Goal: Task Accomplishment & Management: Manage account settings

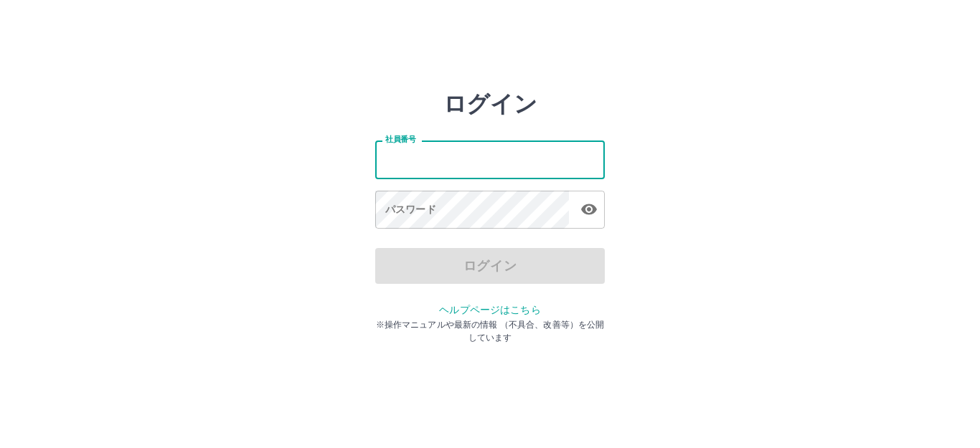
click at [434, 163] on input "社員番号" at bounding box center [489, 160] width 229 height 38
type input "*******"
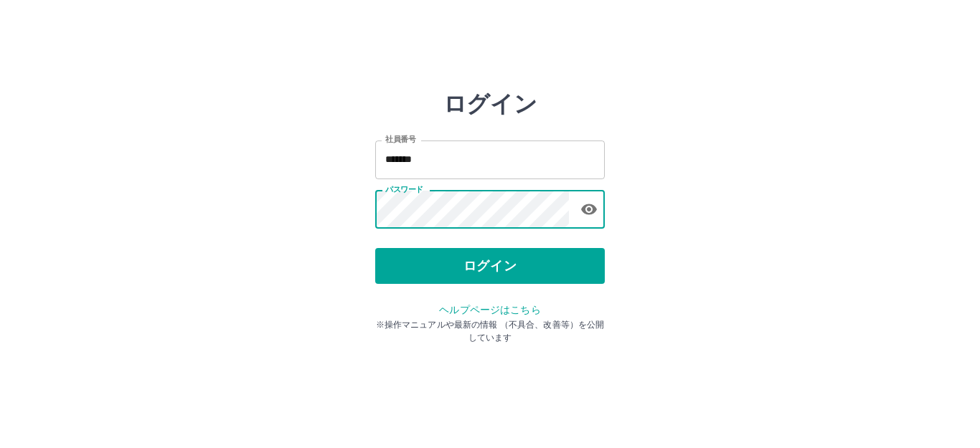
click at [564, 268] on button "ログイン" at bounding box center [489, 266] width 229 height 36
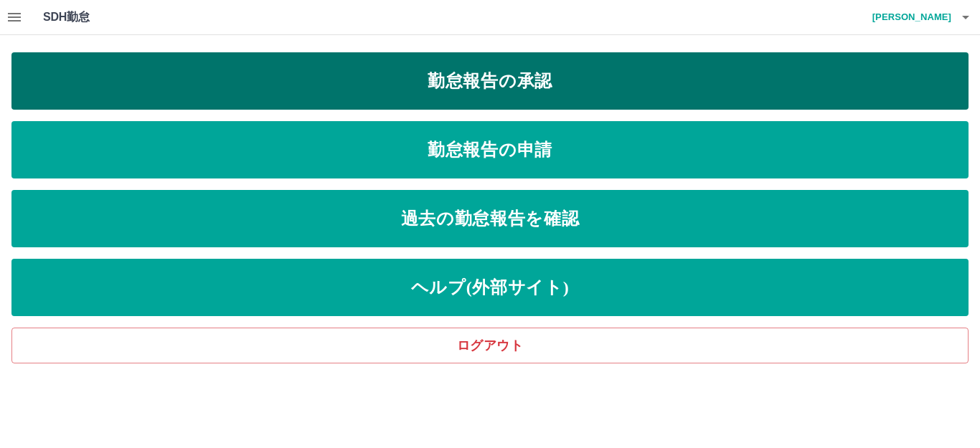
click at [346, 82] on link "勤怠報告の承認" at bounding box center [489, 80] width 957 height 57
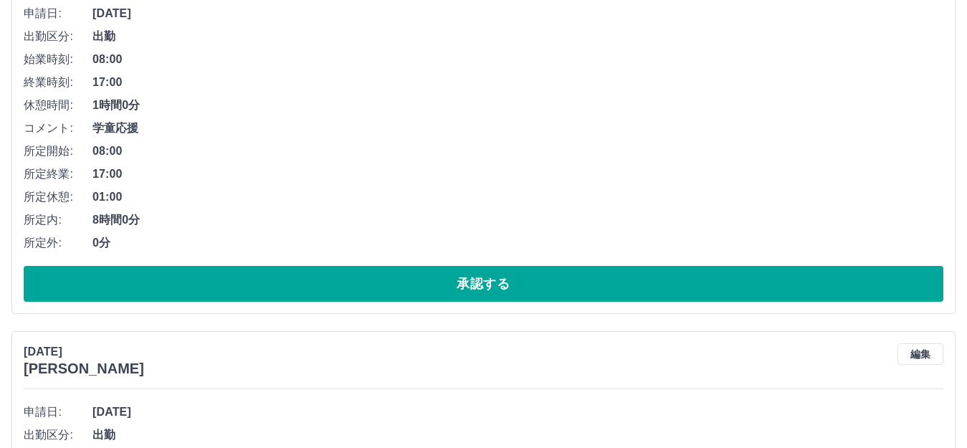
scroll to position [2438, 0]
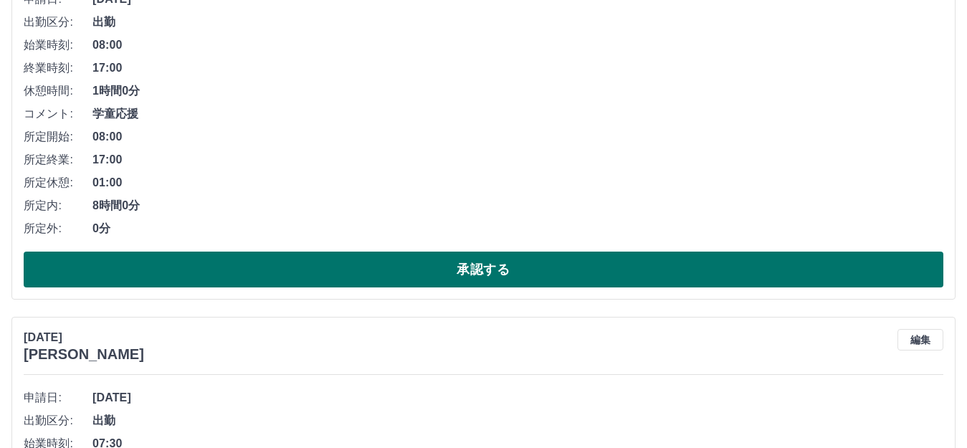
click at [349, 270] on button "承認する" at bounding box center [484, 270] width 920 height 36
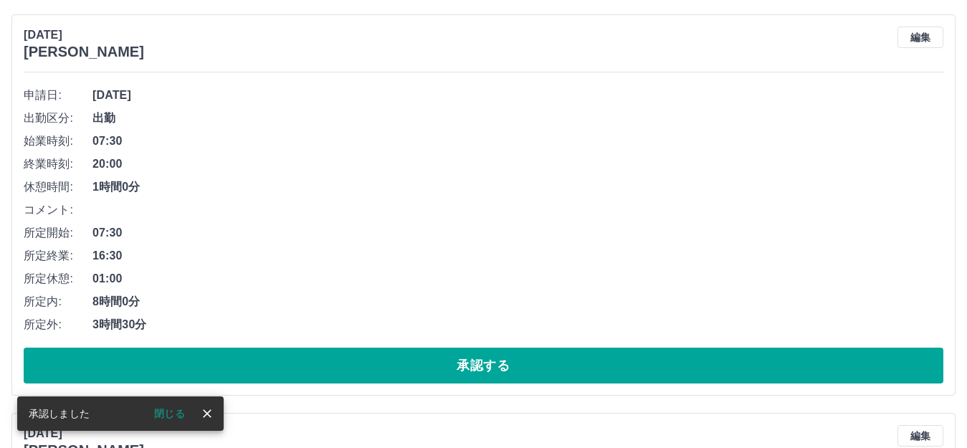
scroll to position [2757, 0]
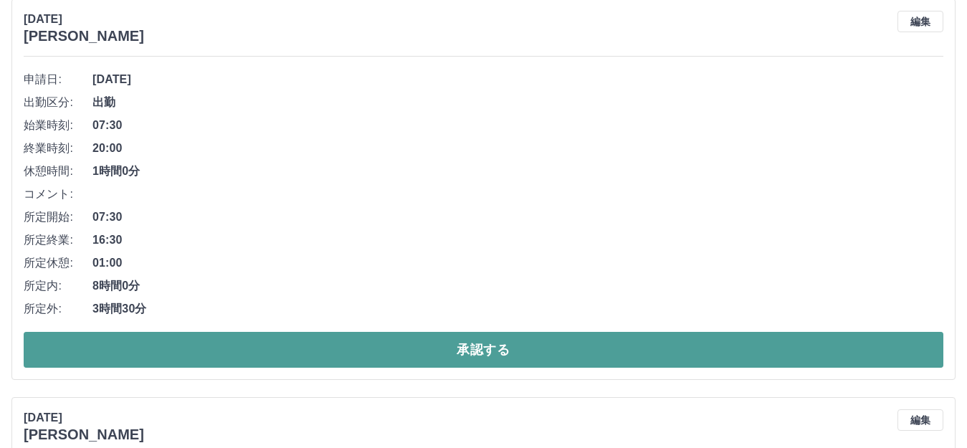
drag, startPoint x: 326, startPoint y: 355, endPoint x: 350, endPoint y: 369, distance: 27.9
click at [326, 359] on button "承認する" at bounding box center [484, 350] width 920 height 36
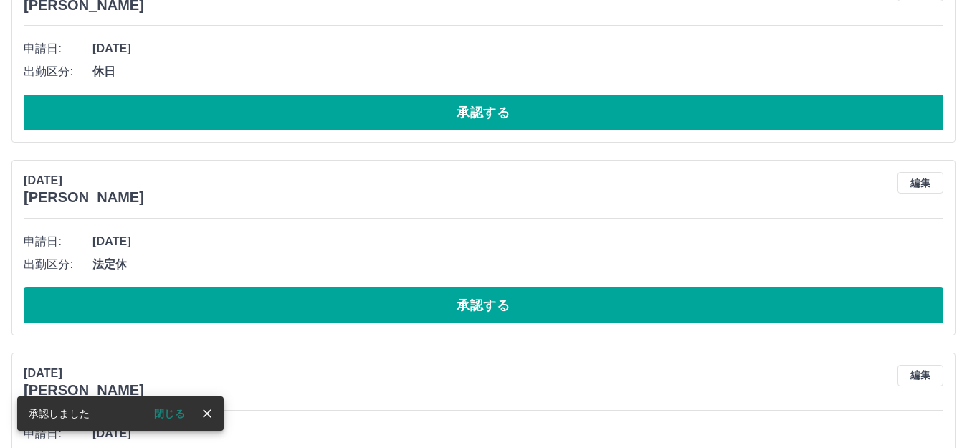
scroll to position [2788, 0]
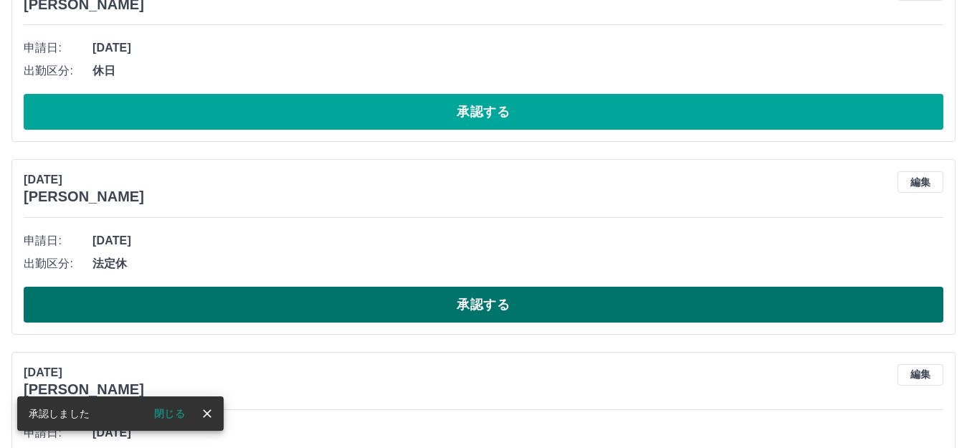
click at [346, 308] on button "承認する" at bounding box center [484, 305] width 920 height 36
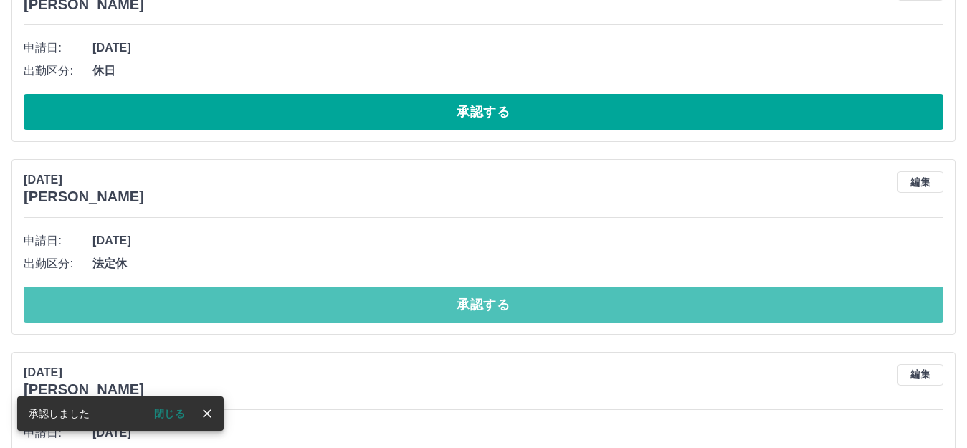
click at [346, 308] on button "承認する" at bounding box center [484, 305] width 920 height 36
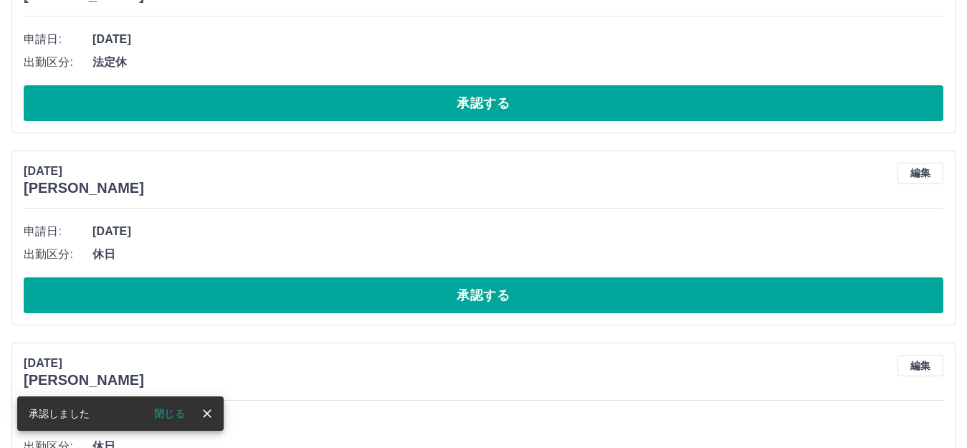
scroll to position [3003, 0]
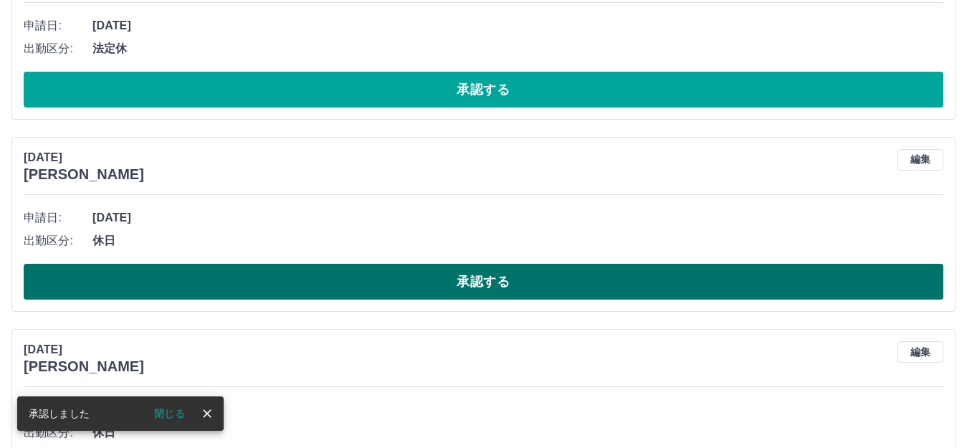
click at [347, 290] on button "承認する" at bounding box center [484, 282] width 920 height 36
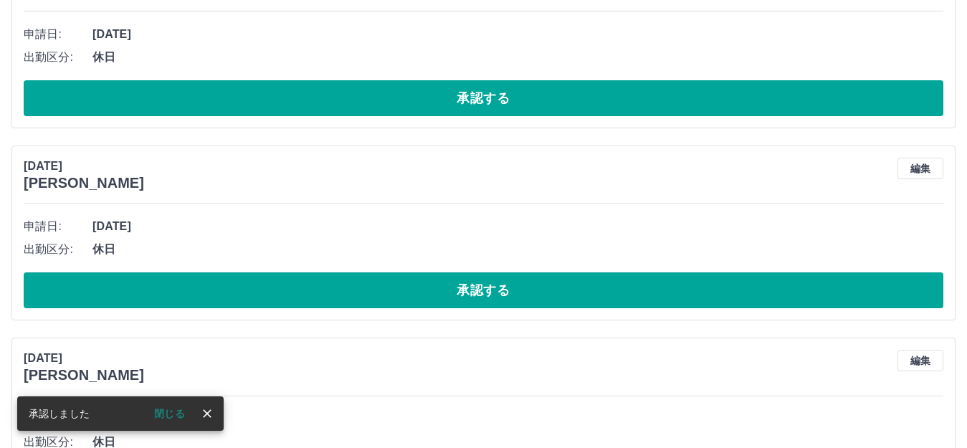
scroll to position [3219, 0]
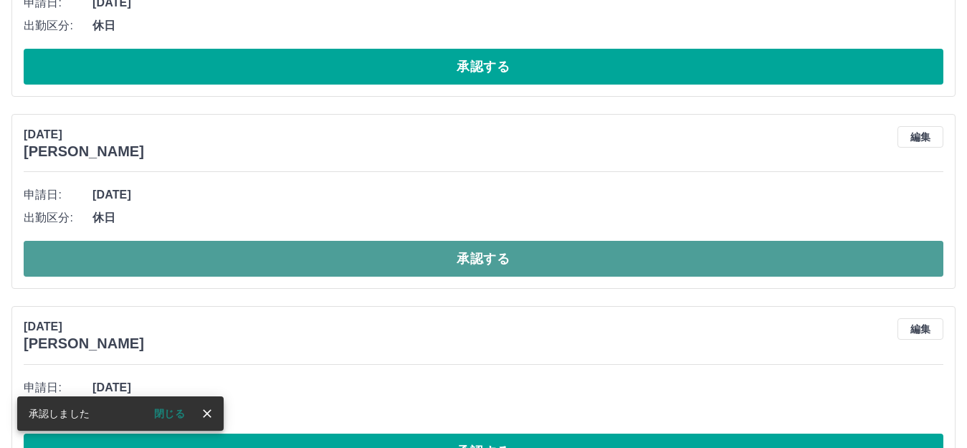
click at [345, 265] on button "承認する" at bounding box center [484, 259] width 920 height 36
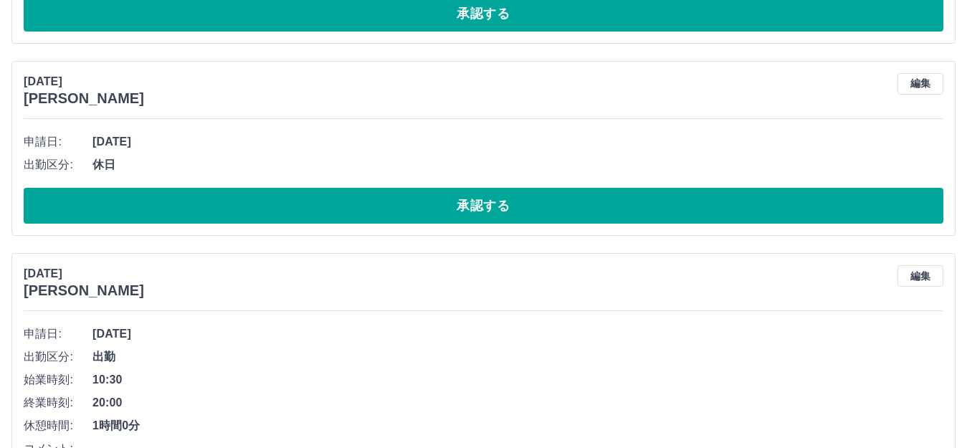
scroll to position [3864, 0]
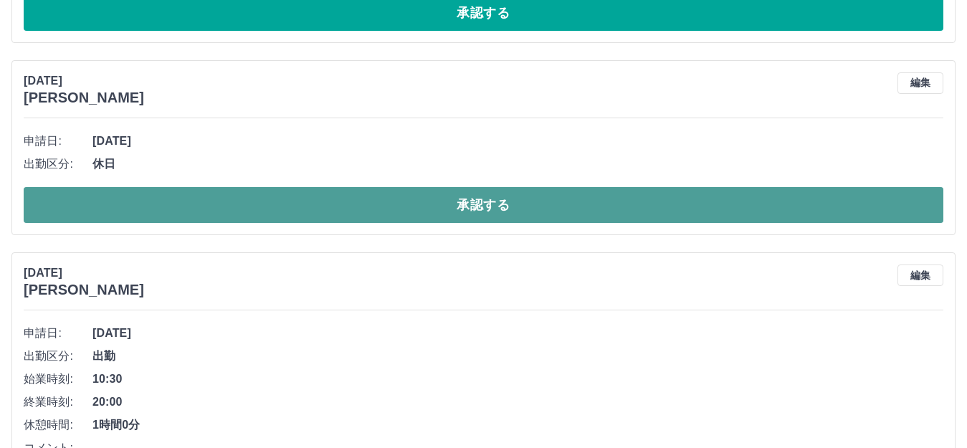
click at [272, 206] on button "承認する" at bounding box center [484, 205] width 920 height 36
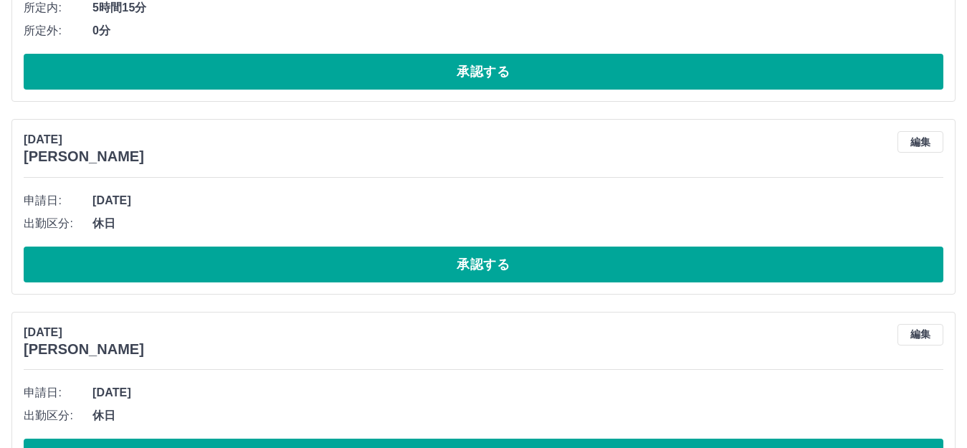
scroll to position [7019, 0]
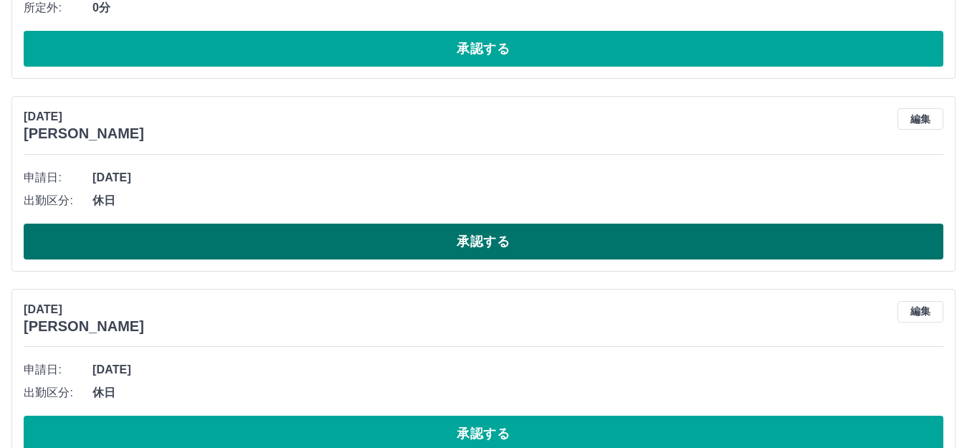
click at [342, 245] on button "承認する" at bounding box center [484, 242] width 920 height 36
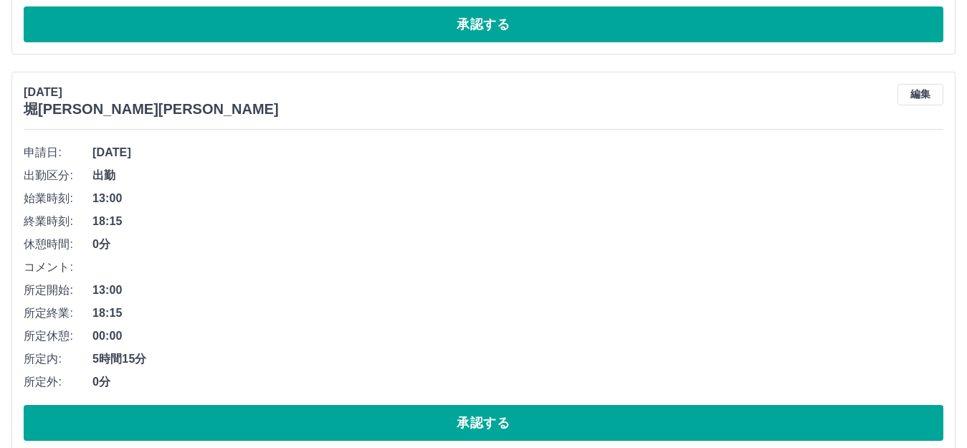
scroll to position [8510, 0]
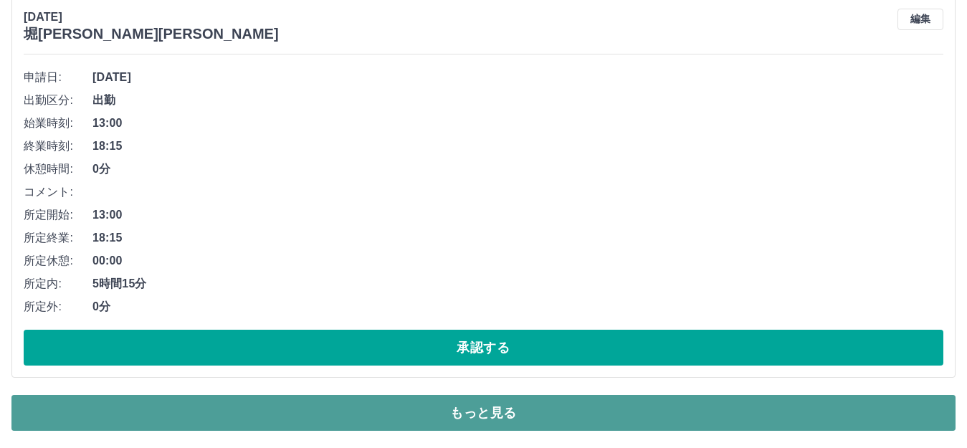
click at [425, 417] on button "もっと見る" at bounding box center [483, 413] width 944 height 36
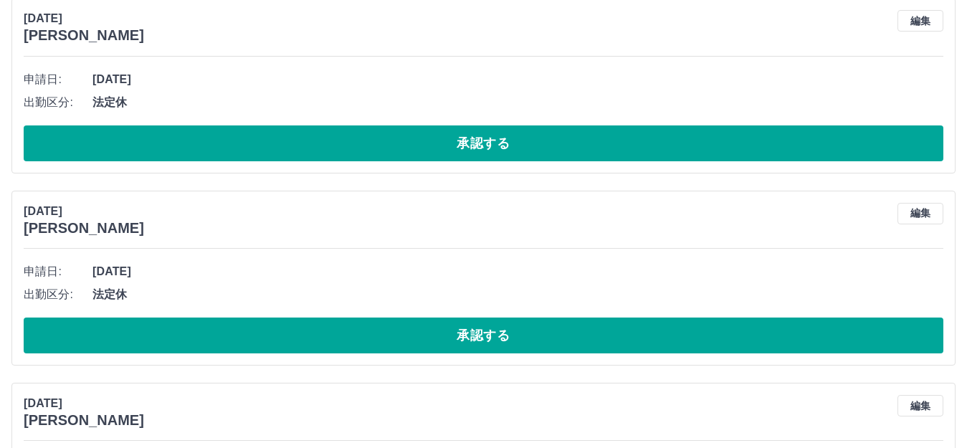
scroll to position [10518, 0]
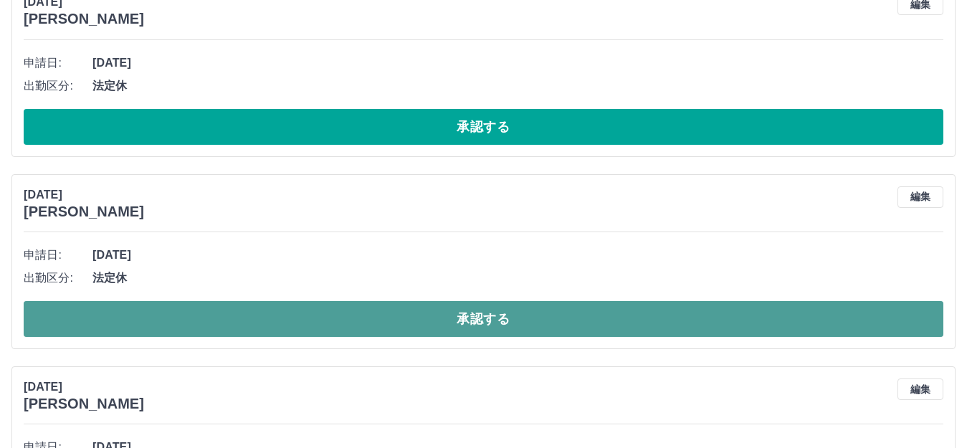
click at [275, 330] on button "承認する" at bounding box center [484, 319] width 920 height 36
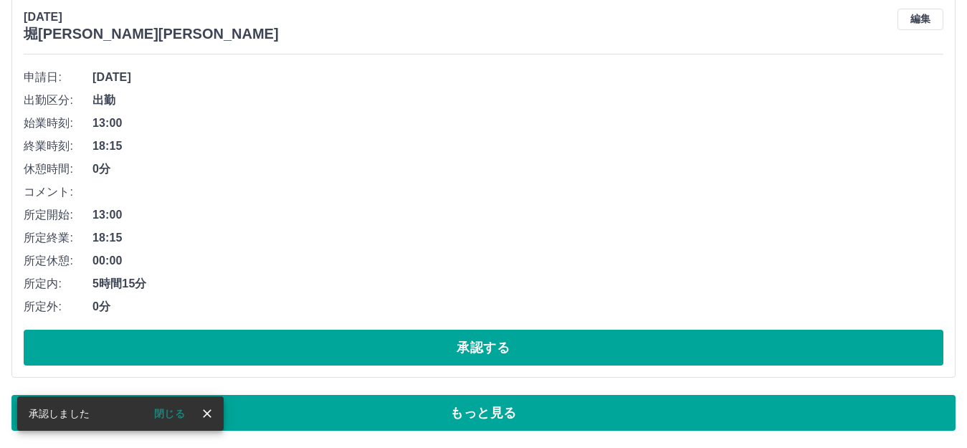
scroll to position [8510, 0]
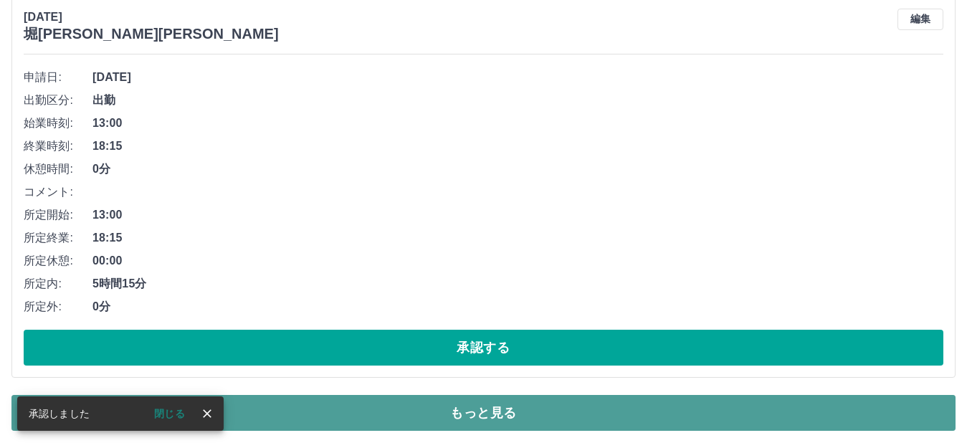
click at [342, 417] on button "もっと見る" at bounding box center [483, 413] width 944 height 36
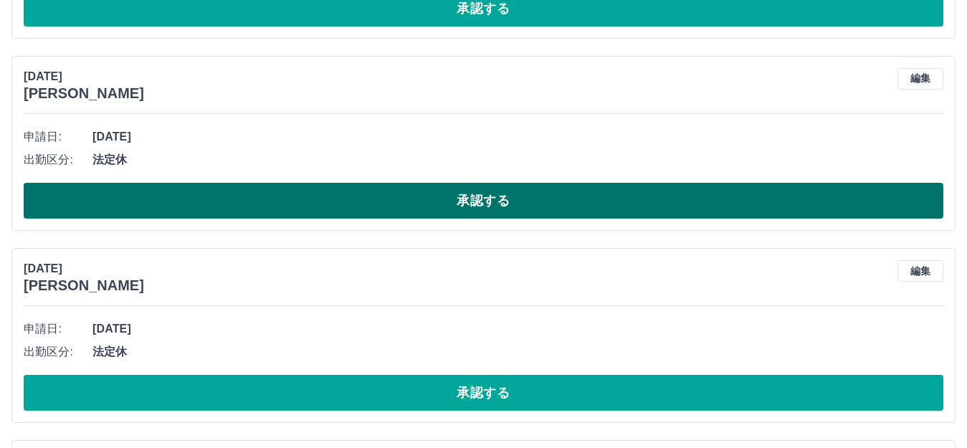
scroll to position [10662, 0]
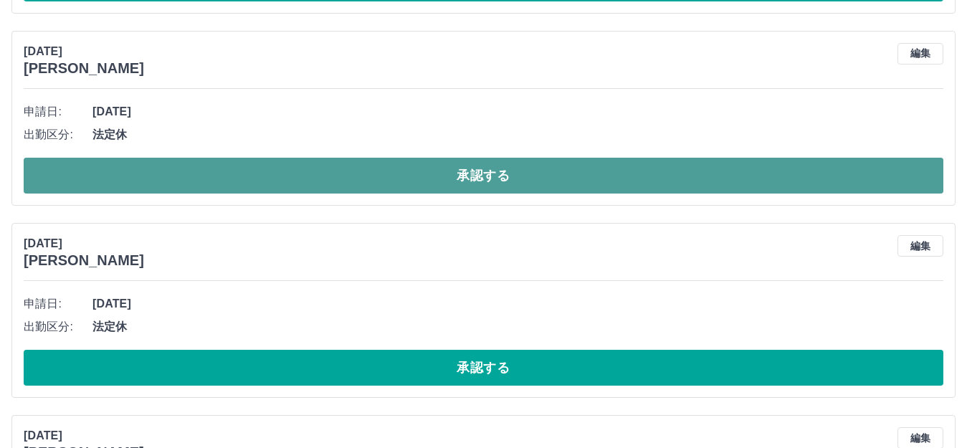
click at [237, 180] on button "承認する" at bounding box center [484, 176] width 920 height 36
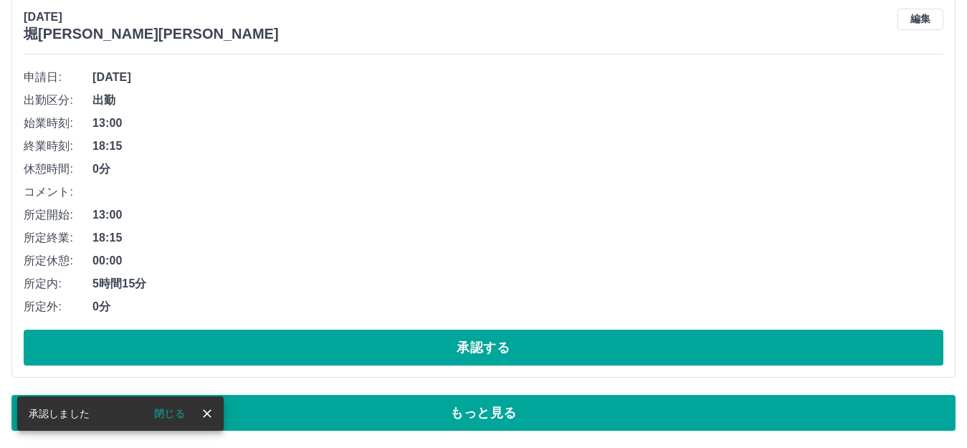
scroll to position [8510, 0]
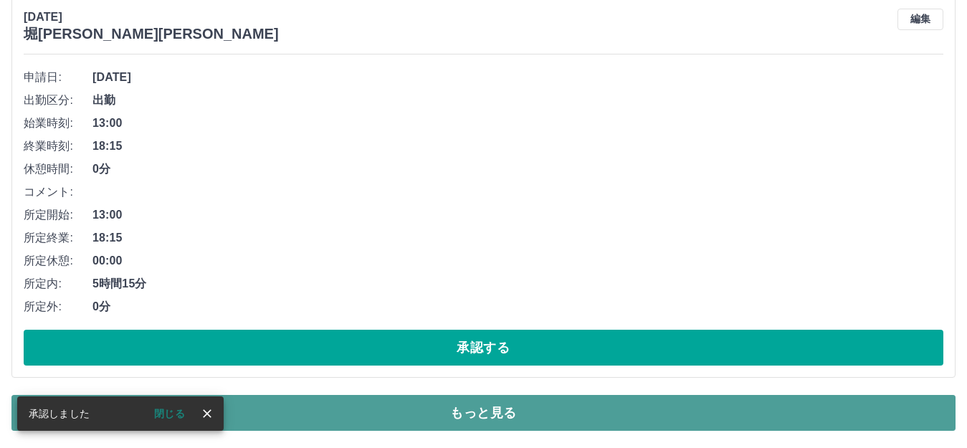
click at [255, 417] on button "もっと見る" at bounding box center [483, 413] width 944 height 36
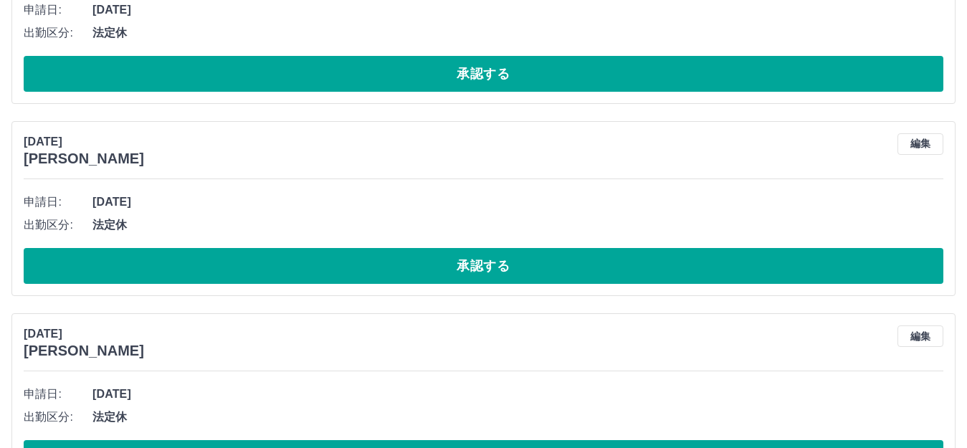
scroll to position [10590, 0]
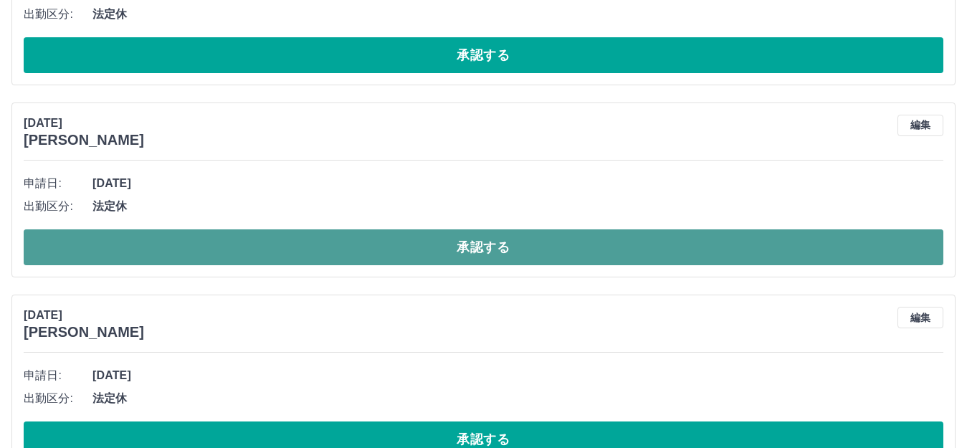
click at [283, 252] on button "承認する" at bounding box center [484, 247] width 920 height 36
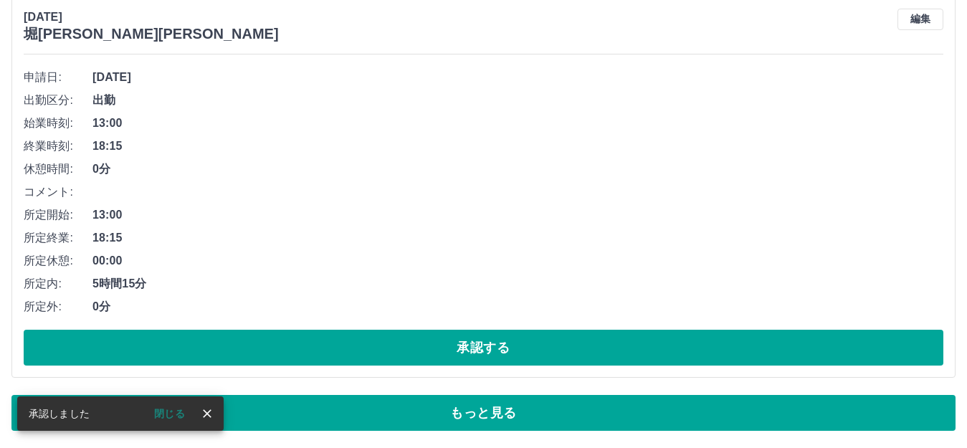
scroll to position [8510, 0]
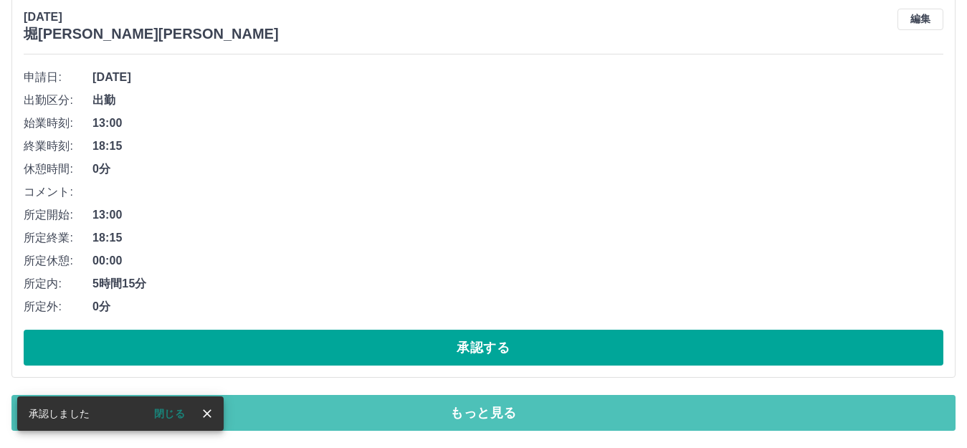
click at [240, 423] on button "もっと見る" at bounding box center [483, 413] width 944 height 36
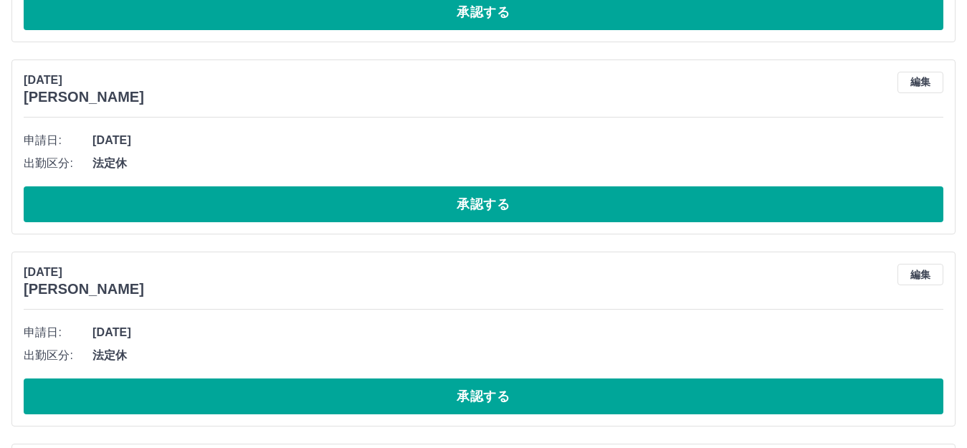
scroll to position [11236, 0]
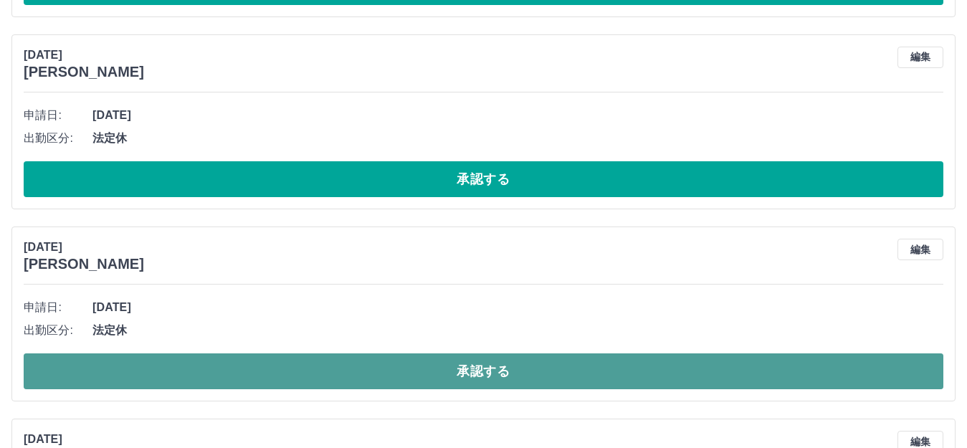
click at [244, 374] on button "承認する" at bounding box center [484, 372] width 920 height 36
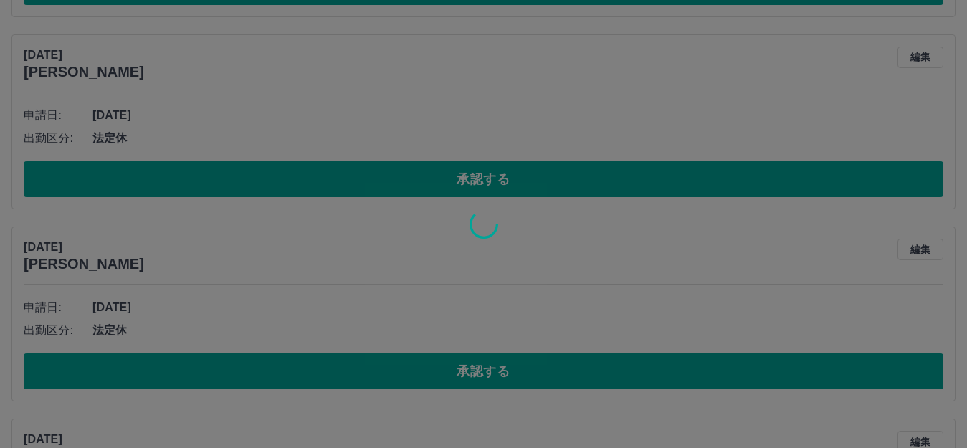
scroll to position [8510, 0]
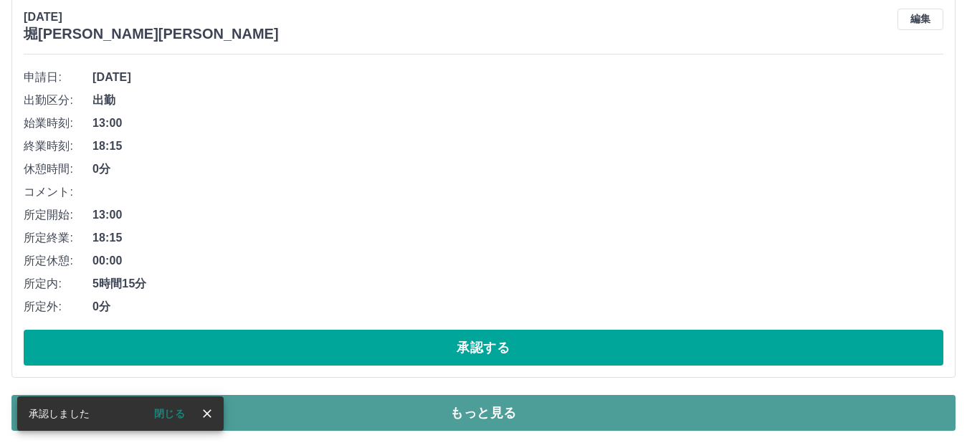
click at [294, 417] on button "もっと見る" at bounding box center [483, 413] width 944 height 36
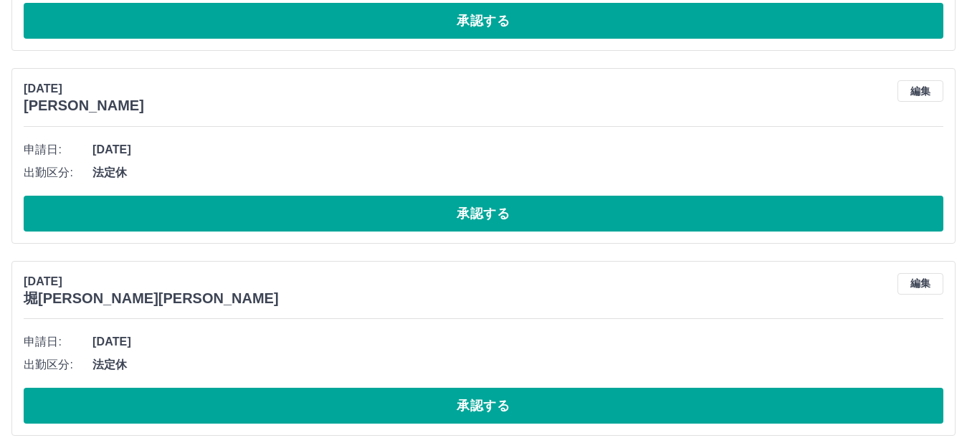
scroll to position [11594, 0]
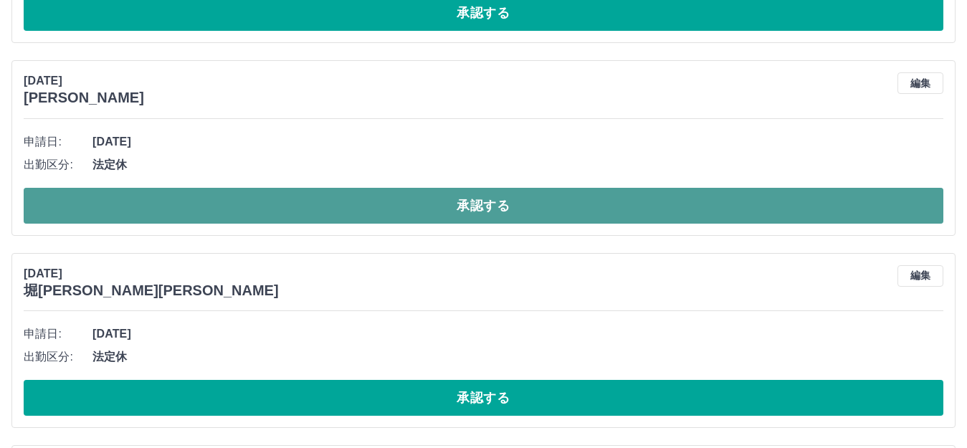
click at [285, 222] on button "承認する" at bounding box center [484, 206] width 920 height 36
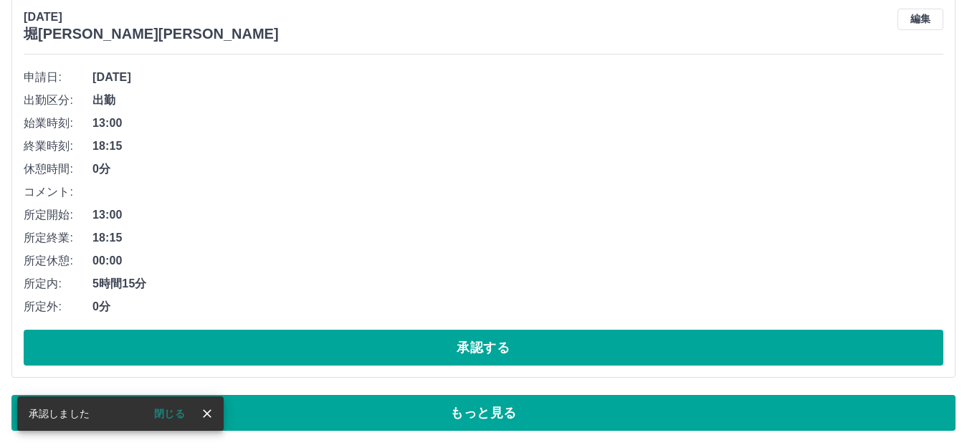
scroll to position [8510, 0]
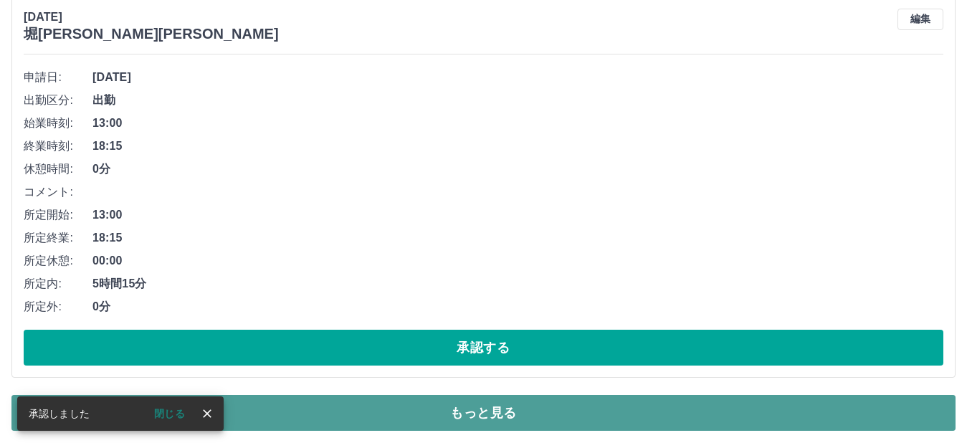
click at [344, 414] on button "もっと見る" at bounding box center [483, 413] width 944 height 36
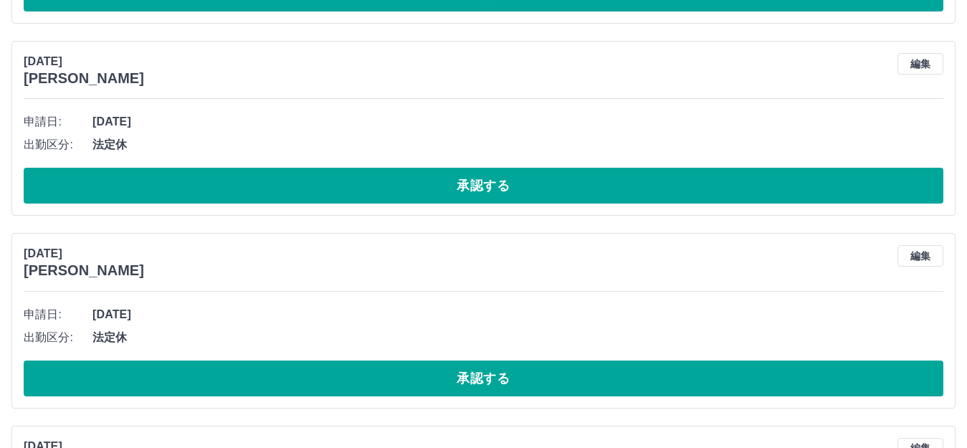
scroll to position [12024, 0]
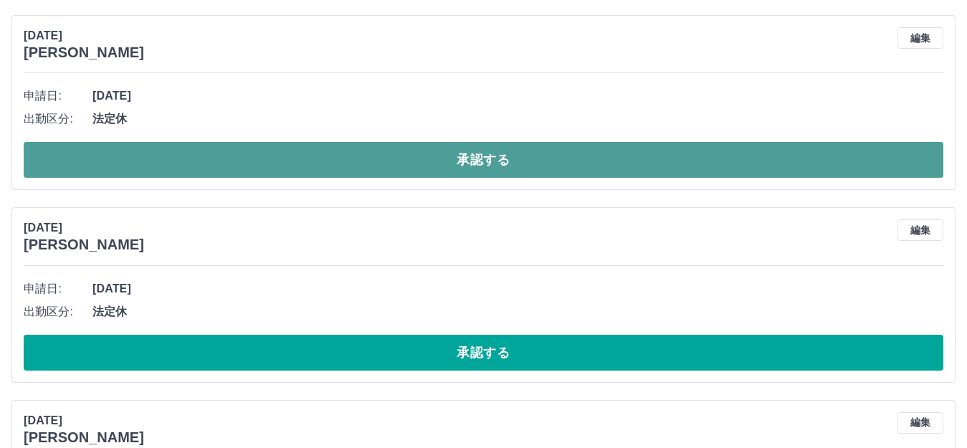
click at [300, 166] on button "承認する" at bounding box center [484, 160] width 920 height 36
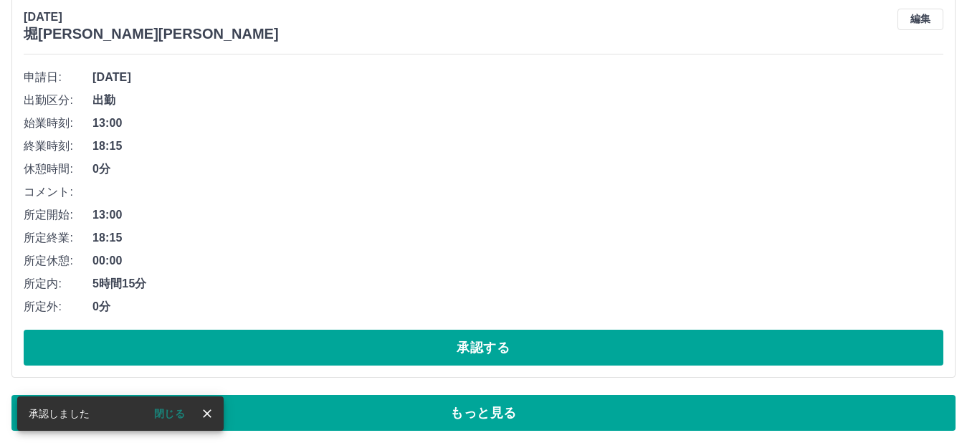
scroll to position [8510, 0]
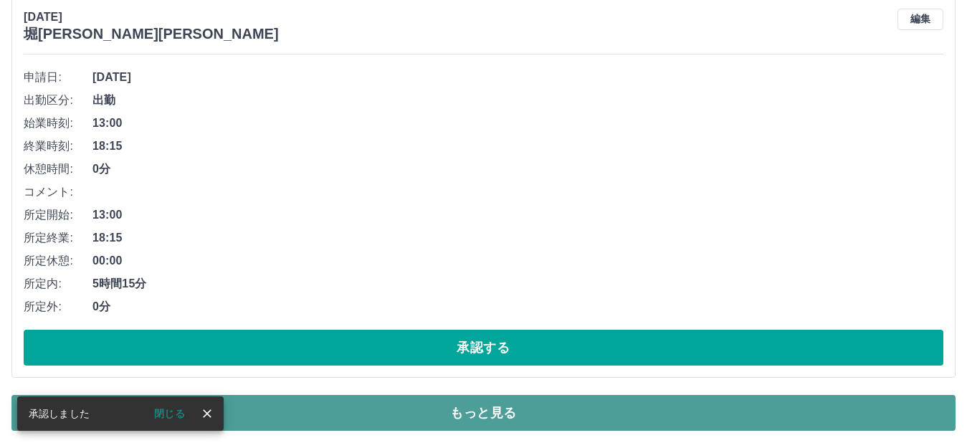
click at [359, 417] on button "もっと見る" at bounding box center [483, 413] width 944 height 36
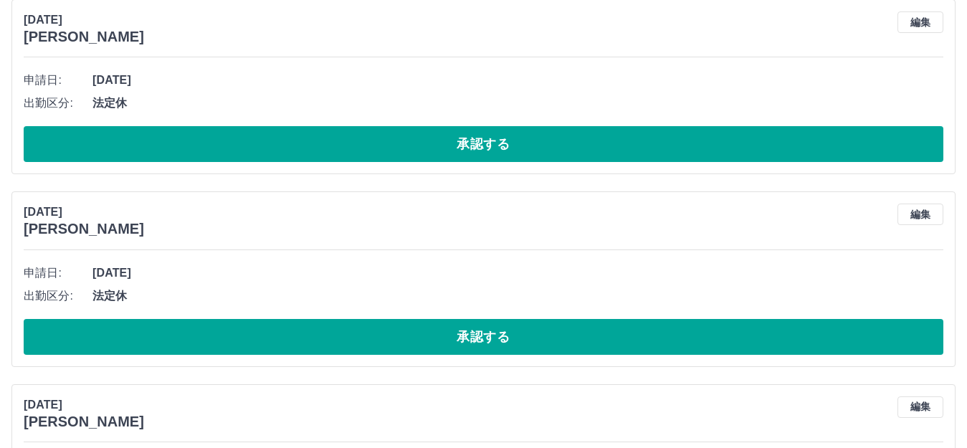
scroll to position [10877, 0]
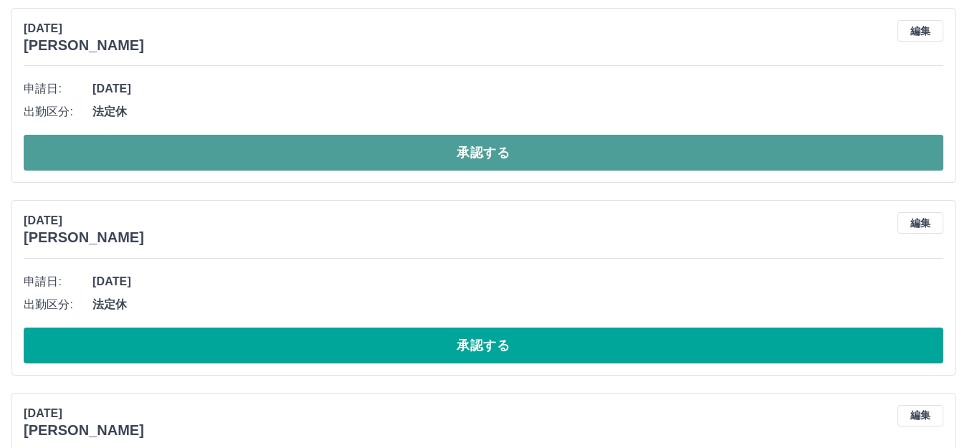
click at [368, 167] on button "承認する" at bounding box center [484, 153] width 920 height 36
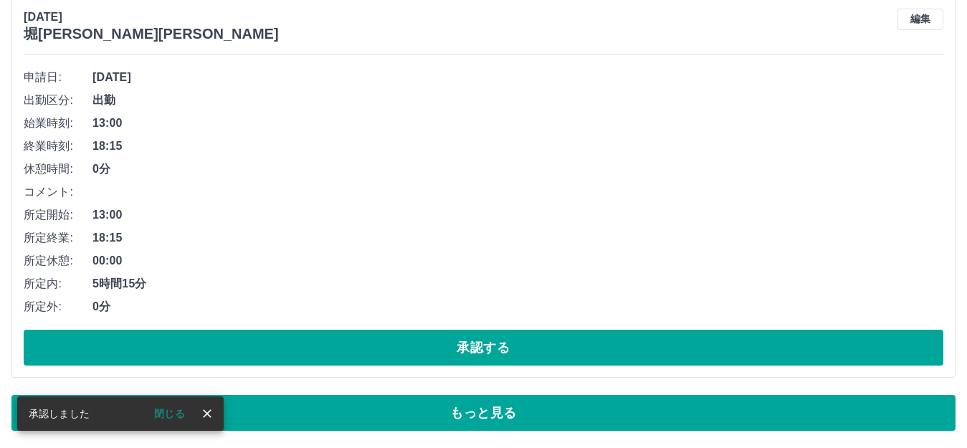
scroll to position [8510, 0]
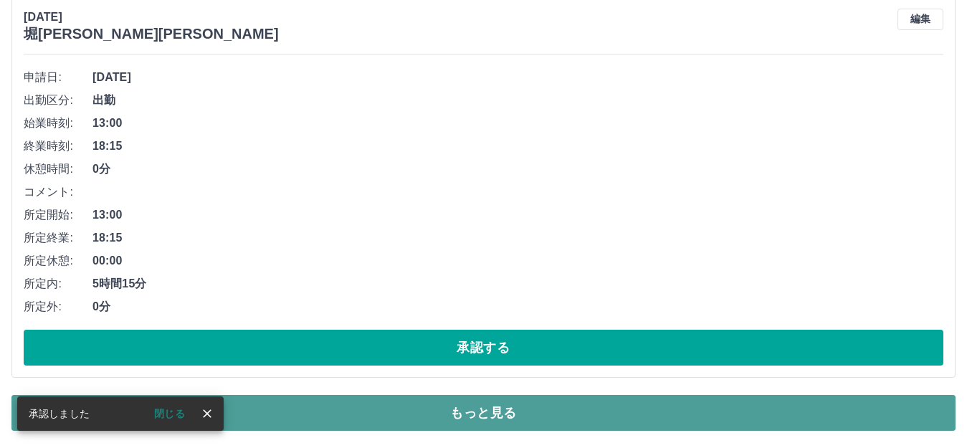
click at [342, 419] on button "もっと見る" at bounding box center [483, 413] width 944 height 36
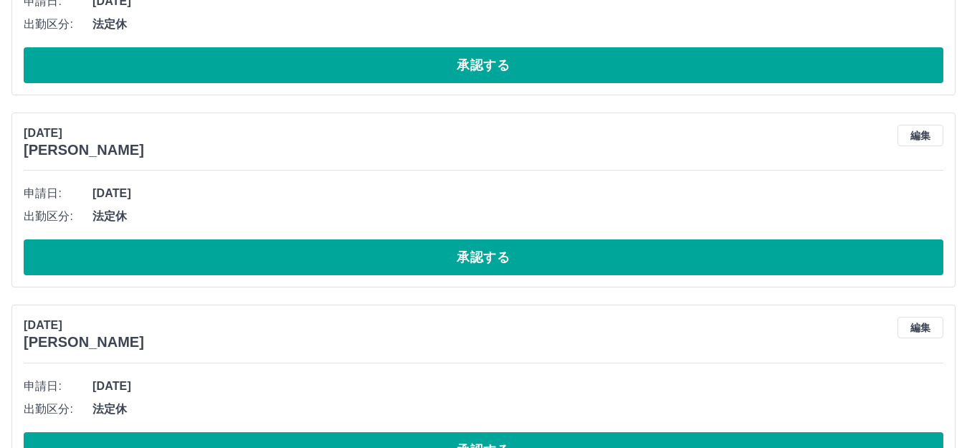
scroll to position [11953, 0]
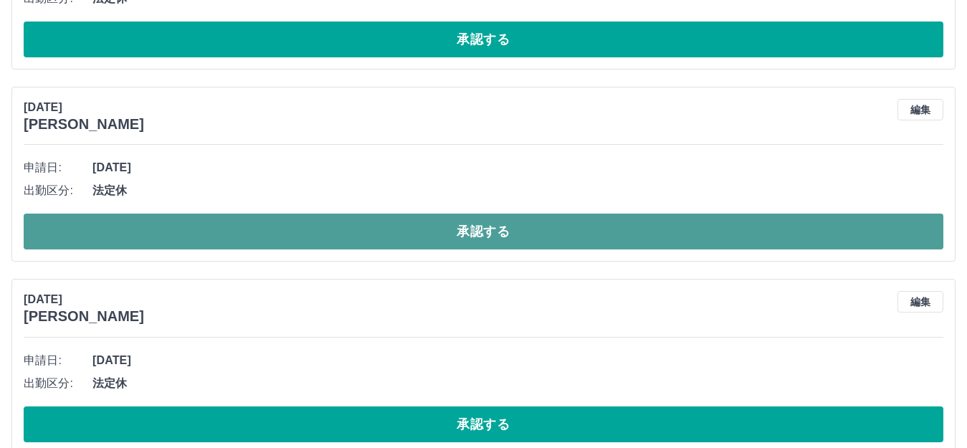
click at [241, 237] on button "承認する" at bounding box center [484, 232] width 920 height 36
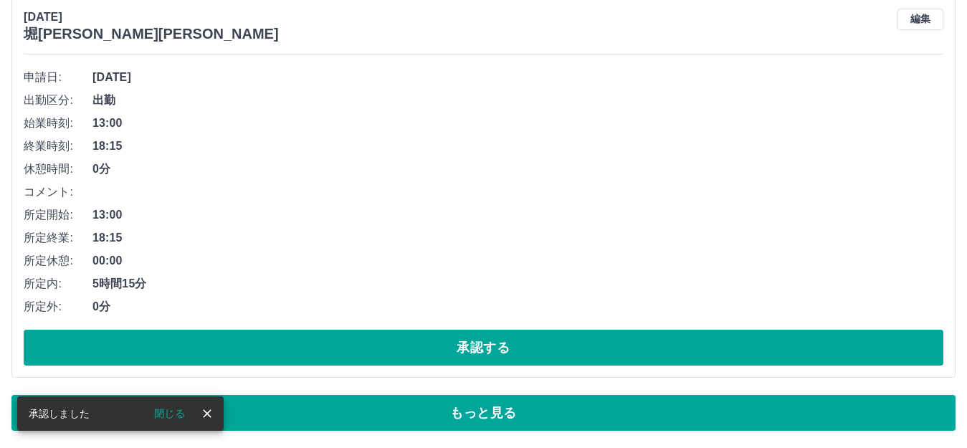
scroll to position [8510, 0]
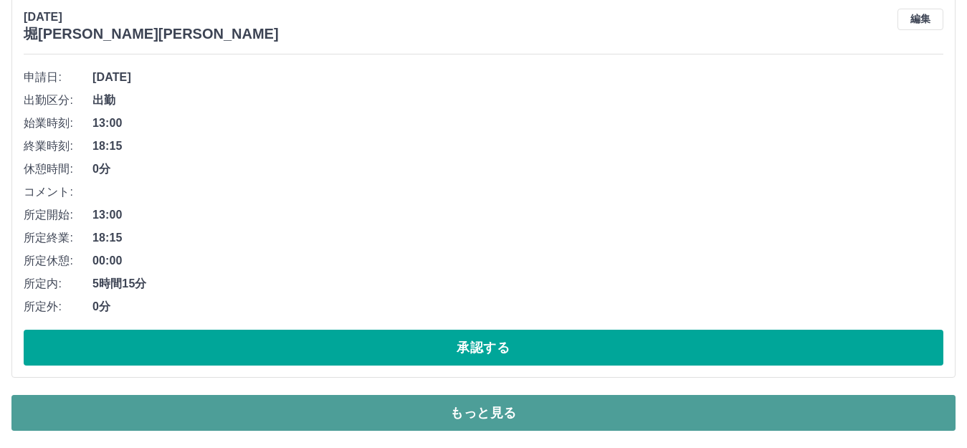
click at [350, 415] on button "もっと見る" at bounding box center [483, 413] width 944 height 36
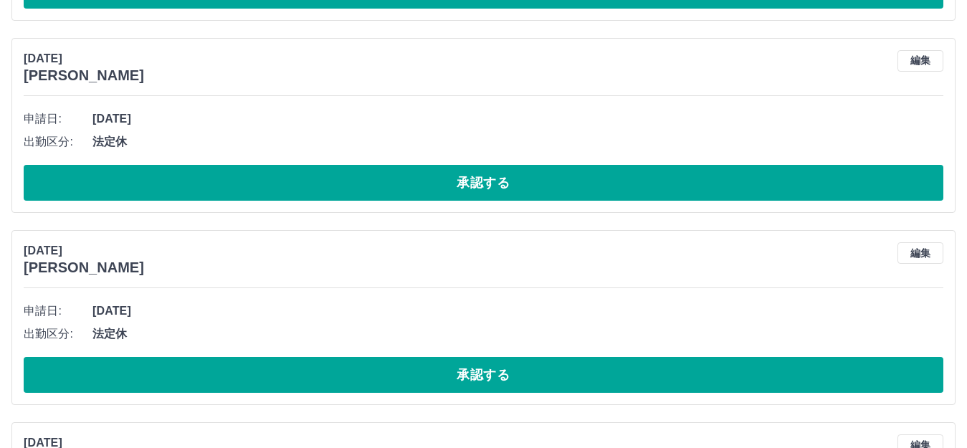
scroll to position [11881, 0]
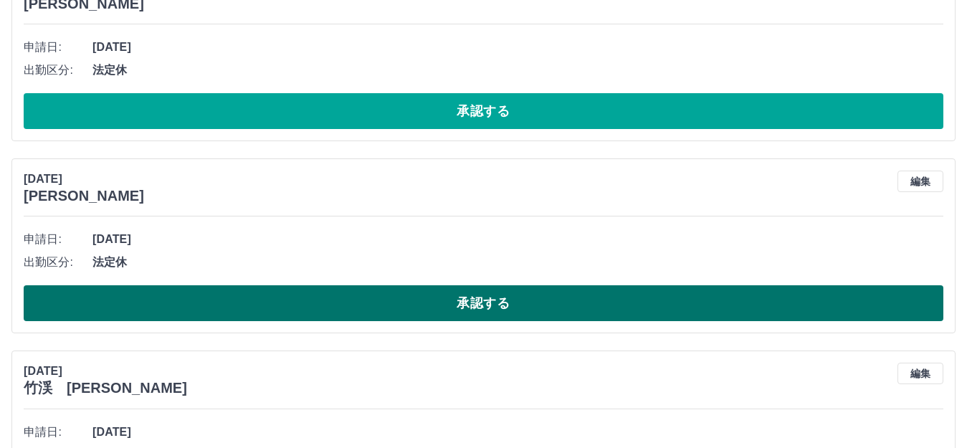
click at [290, 311] on button "承認する" at bounding box center [484, 303] width 920 height 36
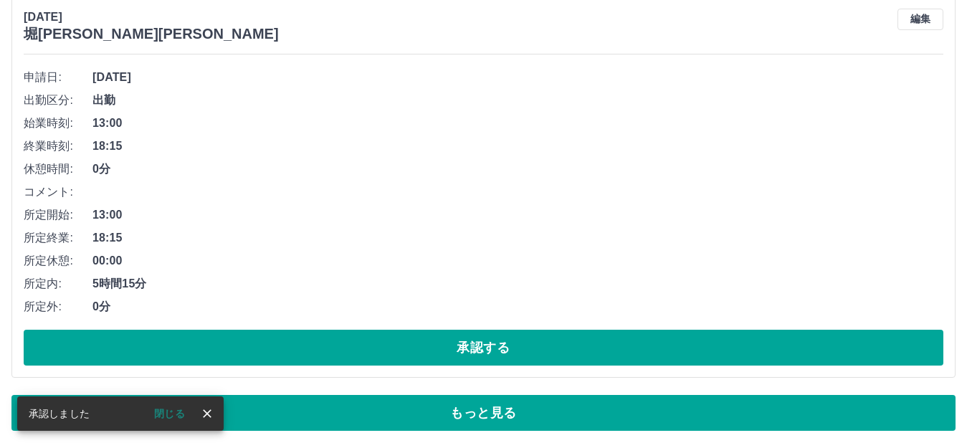
scroll to position [8510, 0]
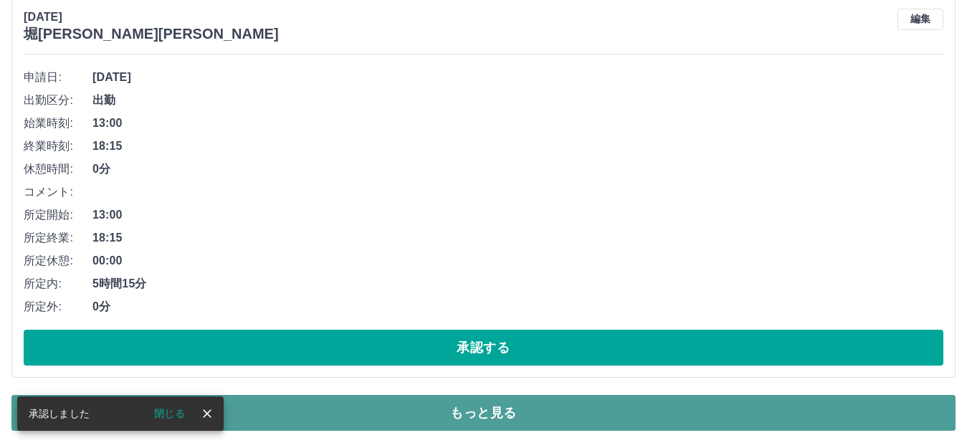
click at [337, 425] on button "もっと見る" at bounding box center [483, 413] width 944 height 36
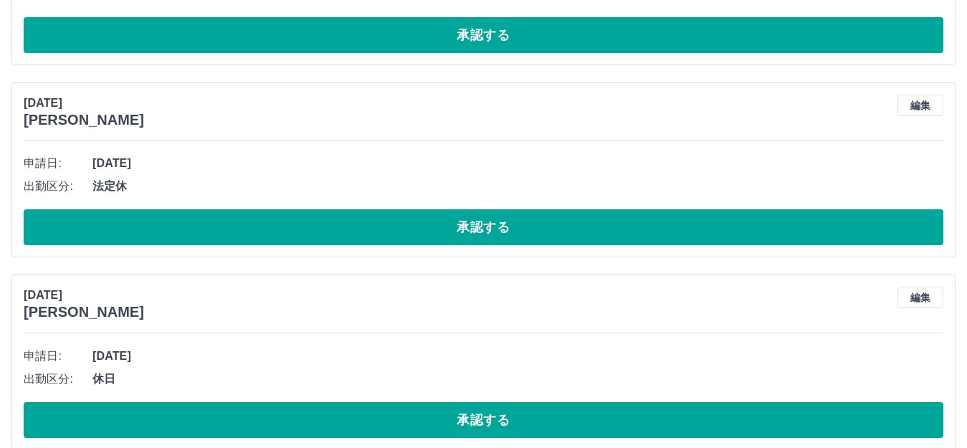
scroll to position [12096, 0]
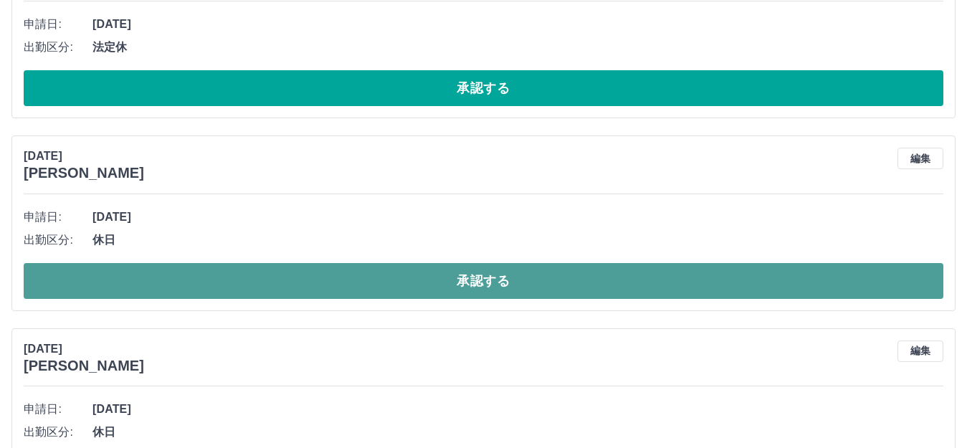
click at [357, 286] on button "承認する" at bounding box center [484, 281] width 920 height 36
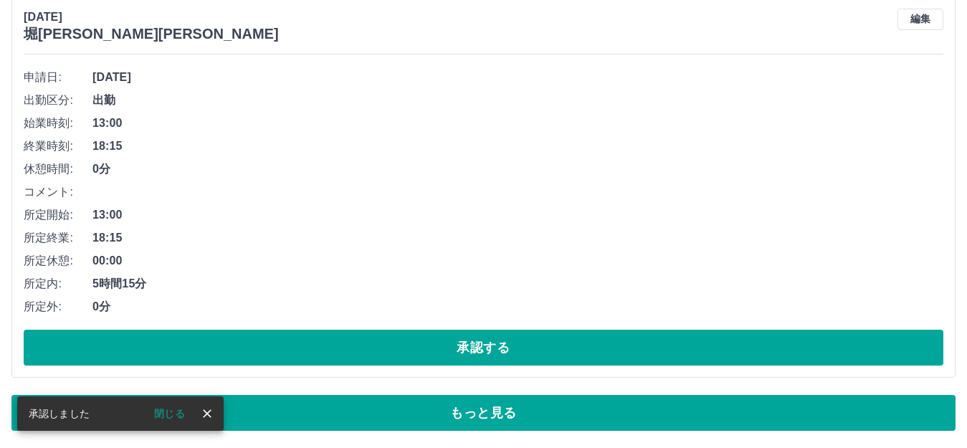
scroll to position [8510, 0]
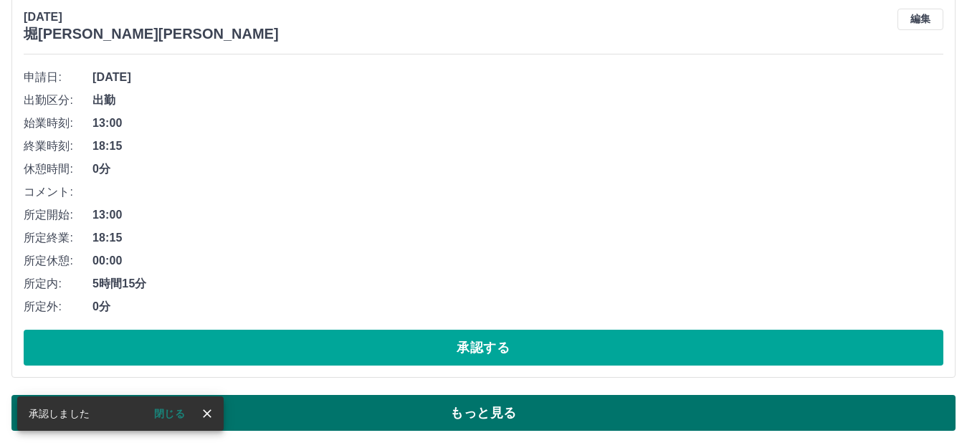
click at [355, 423] on button "もっと見る" at bounding box center [483, 413] width 944 height 36
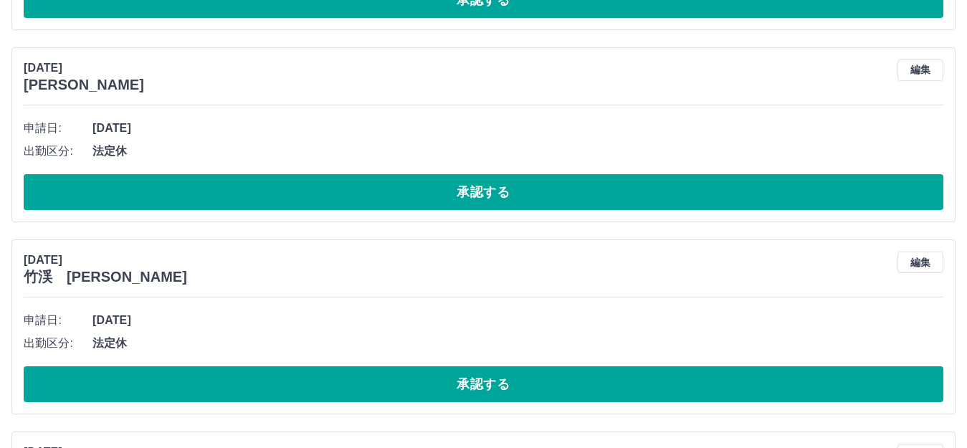
scroll to position [10662, 0]
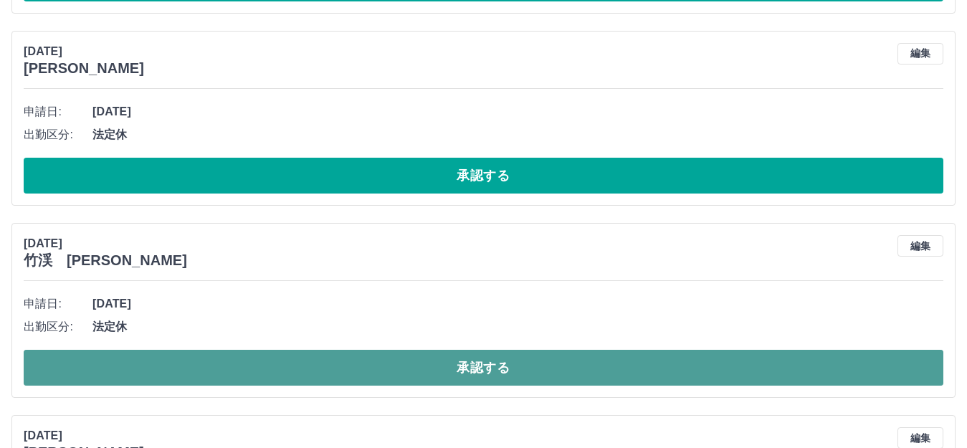
click at [295, 370] on button "承認する" at bounding box center [484, 368] width 920 height 36
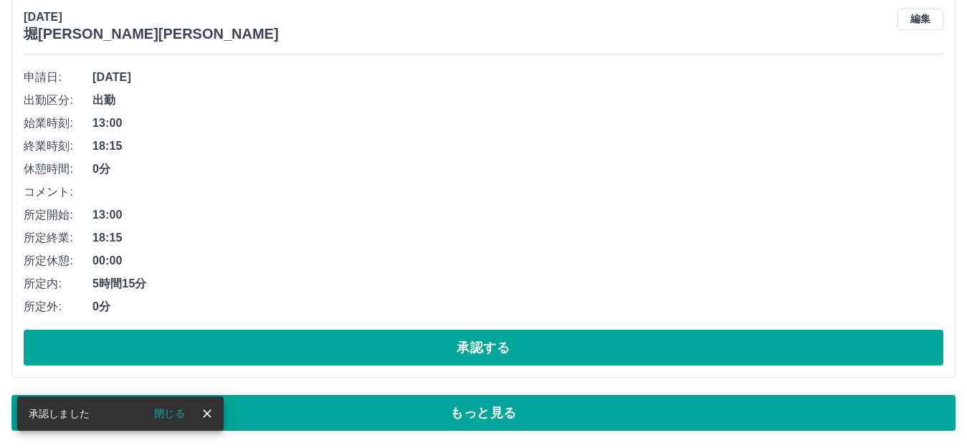
scroll to position [8510, 0]
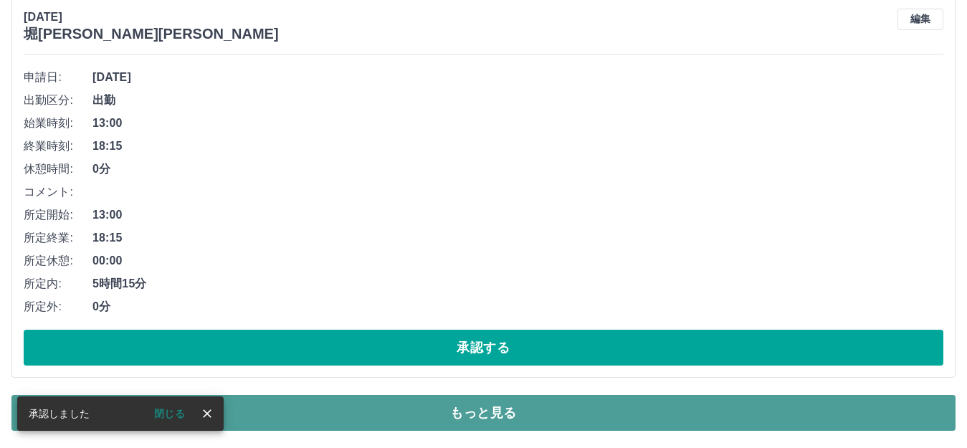
click at [397, 414] on button "もっと見る" at bounding box center [483, 413] width 944 height 36
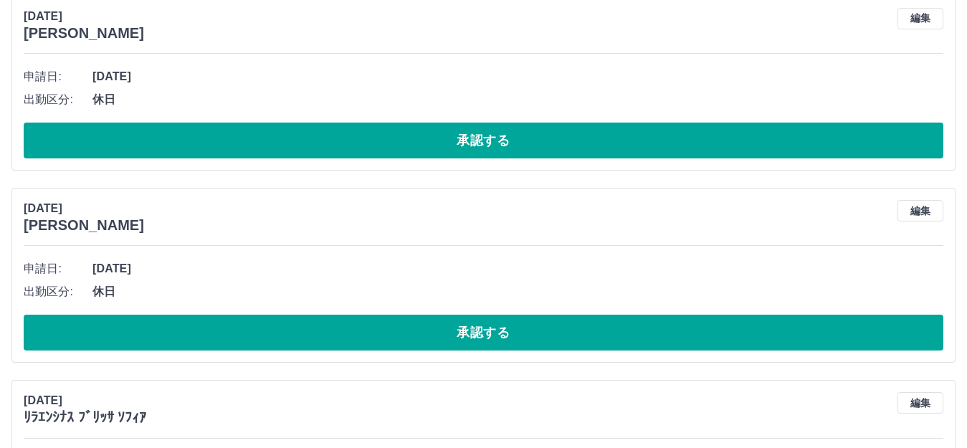
scroll to position [12455, 0]
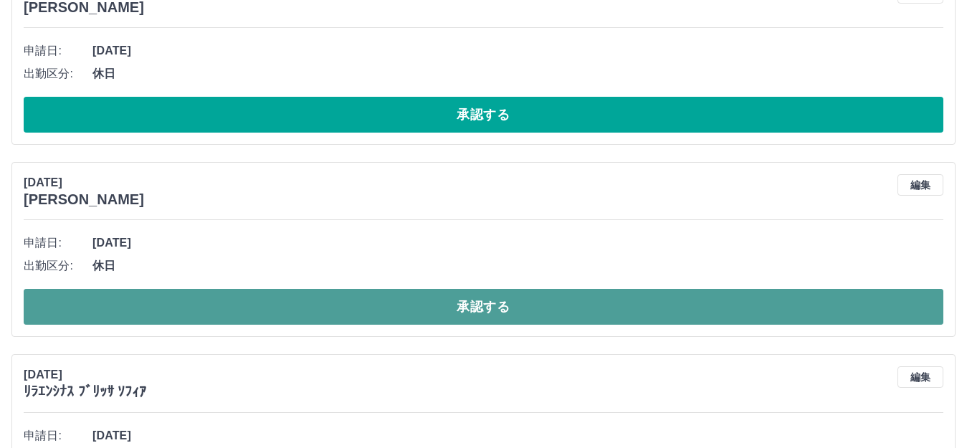
click at [366, 312] on button "承認する" at bounding box center [484, 307] width 920 height 36
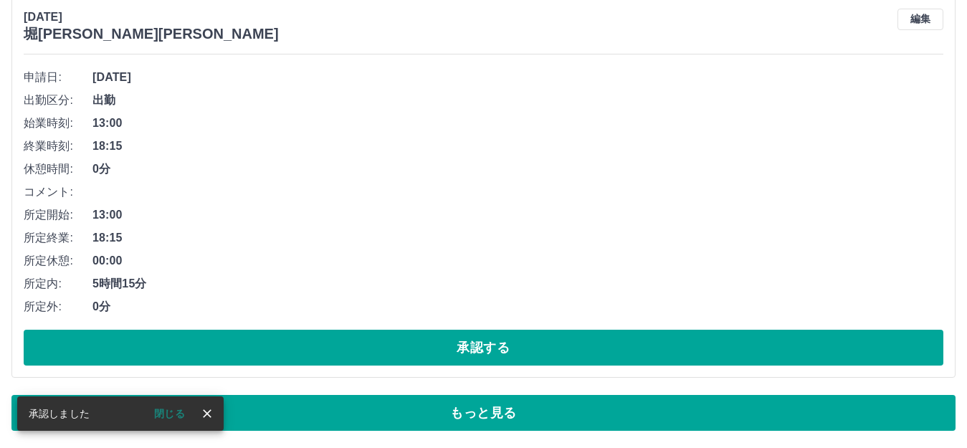
scroll to position [8510, 0]
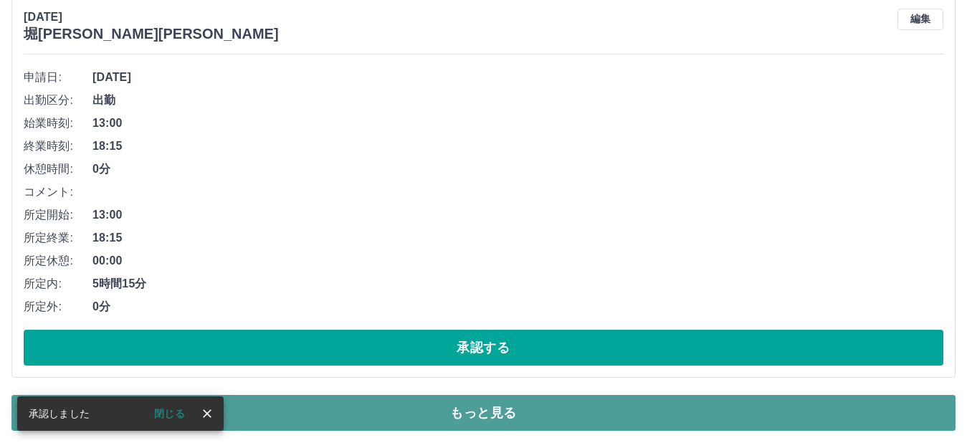
click at [404, 425] on button "もっと見る" at bounding box center [483, 413] width 944 height 36
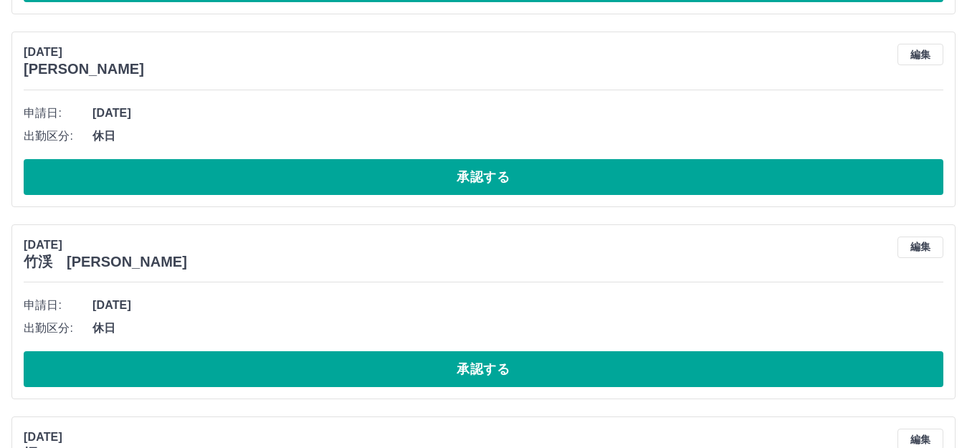
scroll to position [12885, 0]
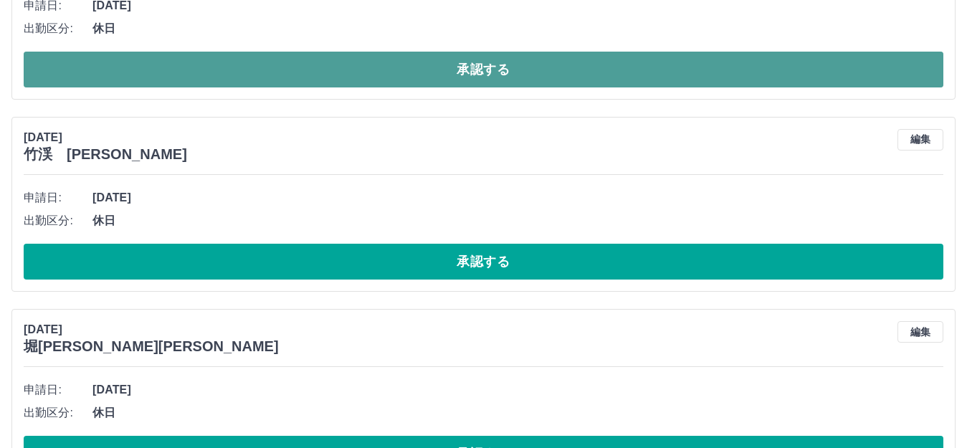
click at [399, 80] on button "承認する" at bounding box center [484, 70] width 920 height 36
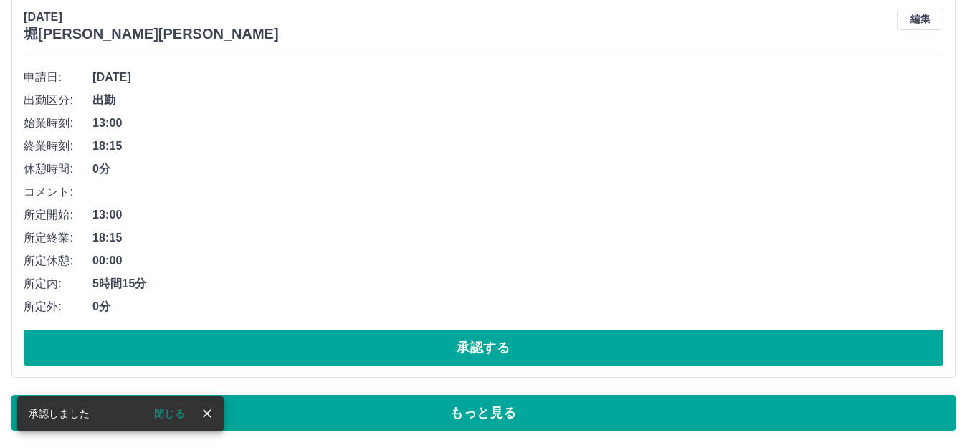
scroll to position [8510, 0]
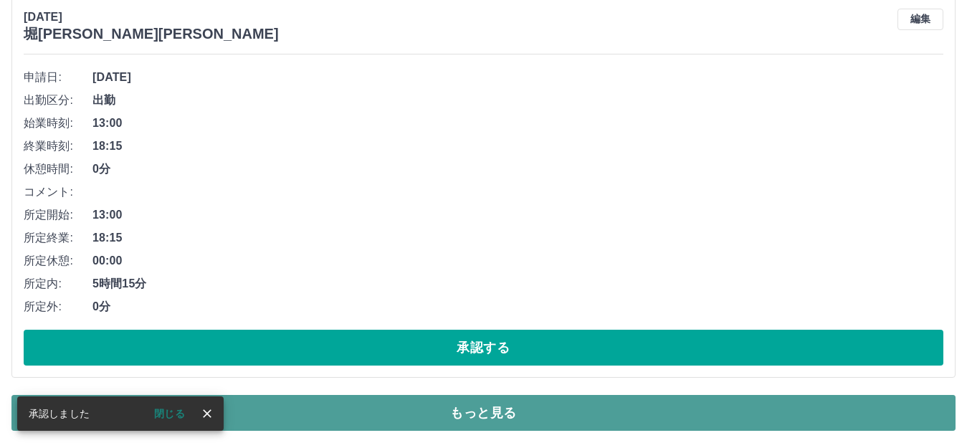
click at [468, 425] on button "もっと見る" at bounding box center [483, 413] width 944 height 36
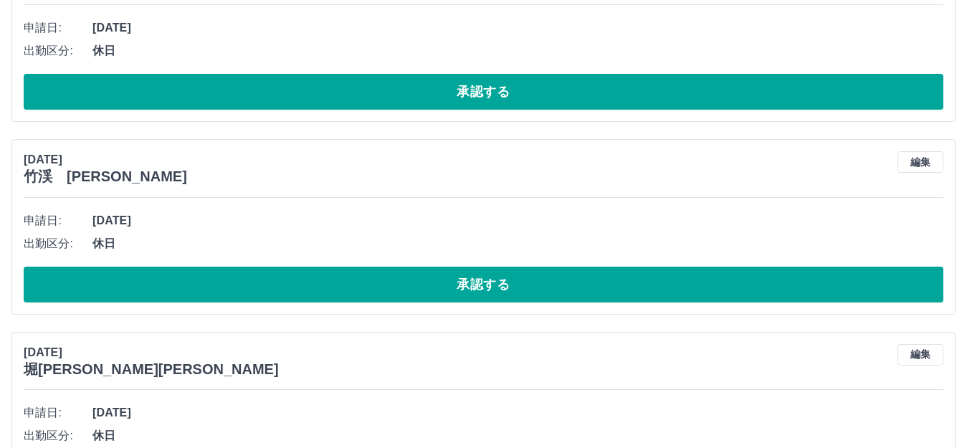
scroll to position [12742, 0]
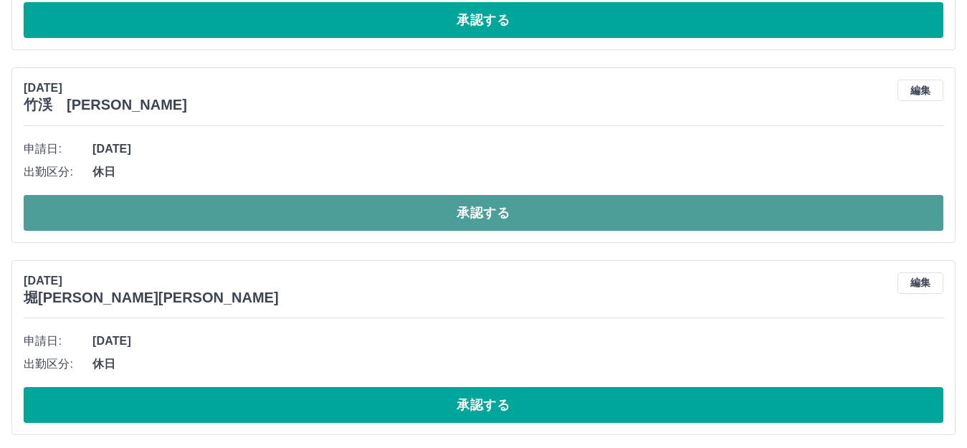
click at [330, 221] on button "承認する" at bounding box center [484, 213] width 920 height 36
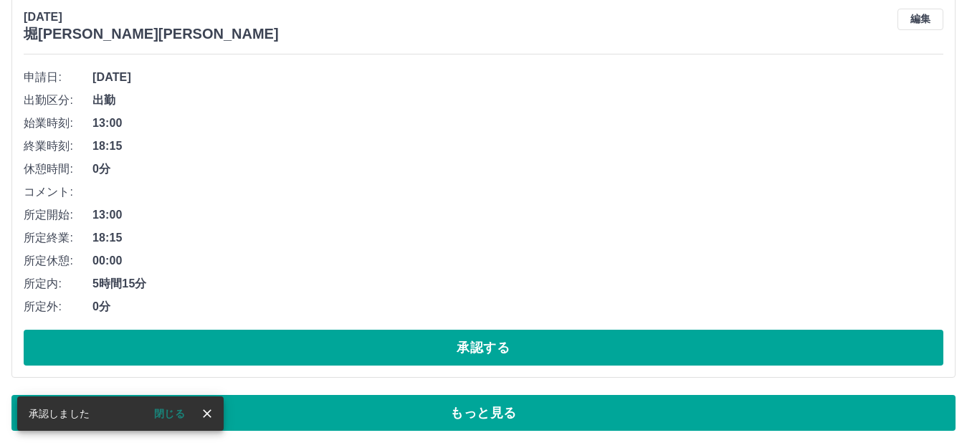
scroll to position [8510, 0]
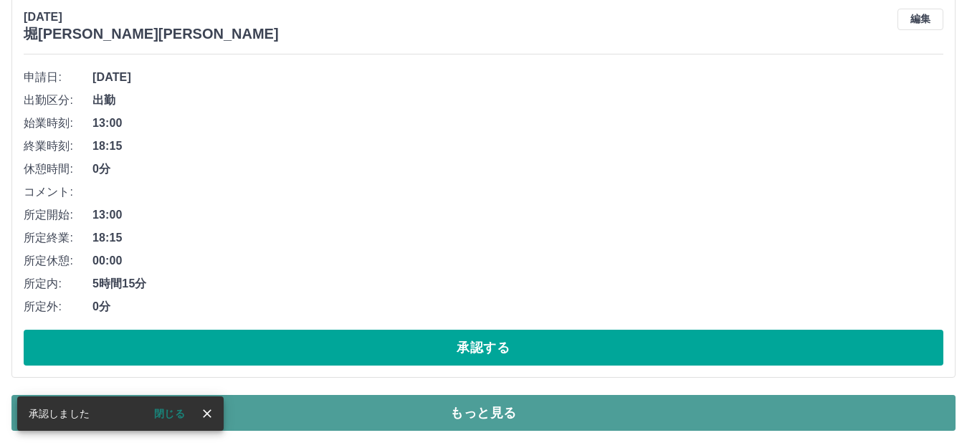
click at [350, 412] on button "もっと見る" at bounding box center [483, 413] width 944 height 36
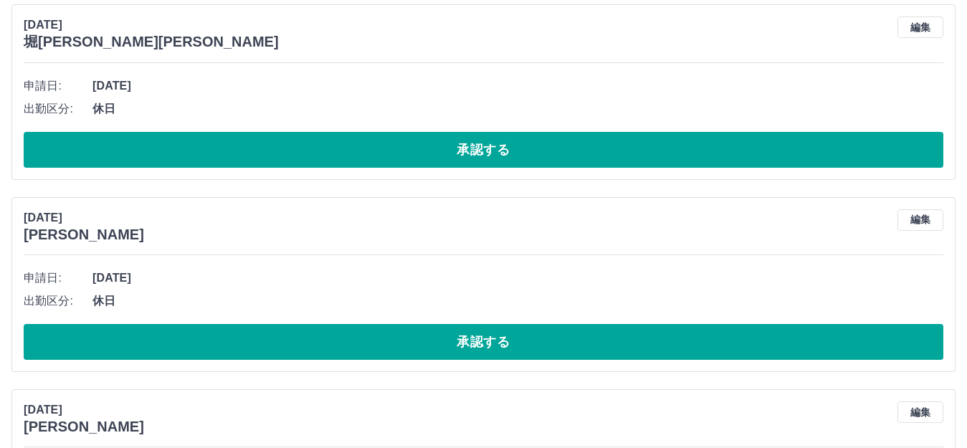
scroll to position [12885, 0]
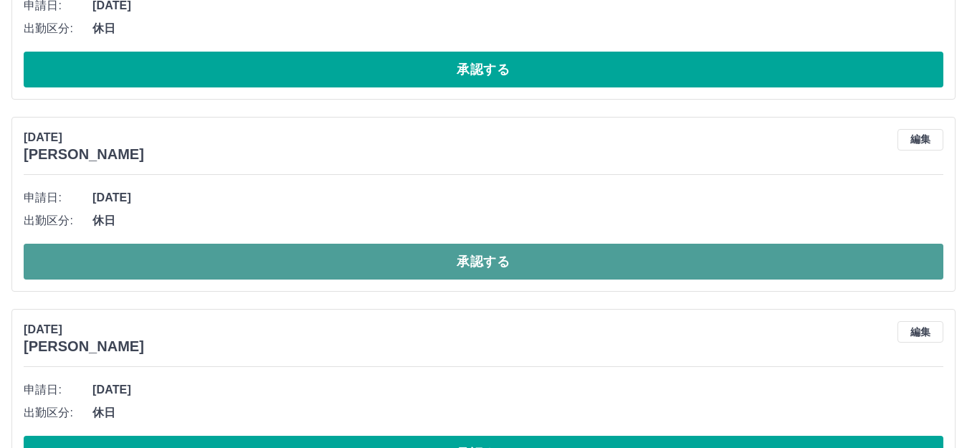
click at [359, 272] on button "承認する" at bounding box center [484, 262] width 920 height 36
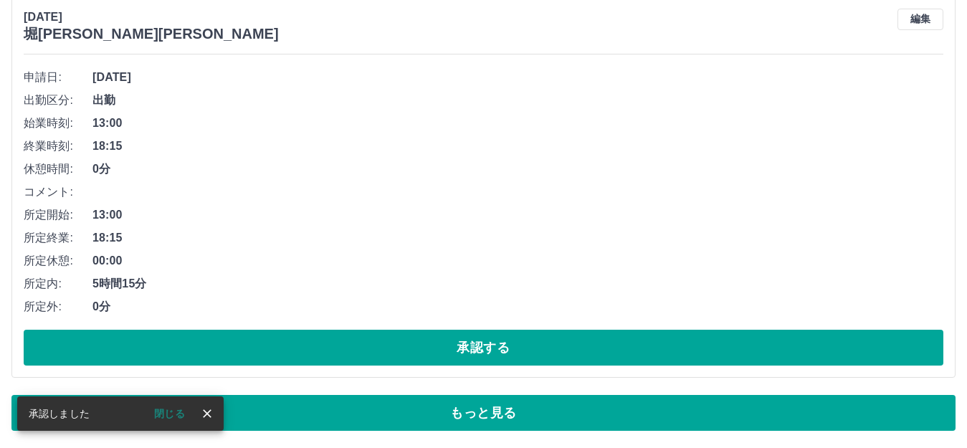
scroll to position [8510, 0]
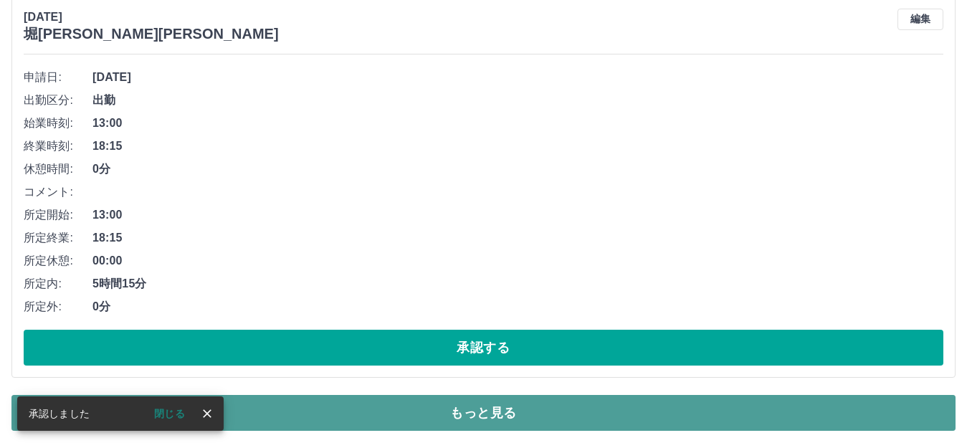
click at [363, 420] on button "もっと見る" at bounding box center [483, 413] width 944 height 36
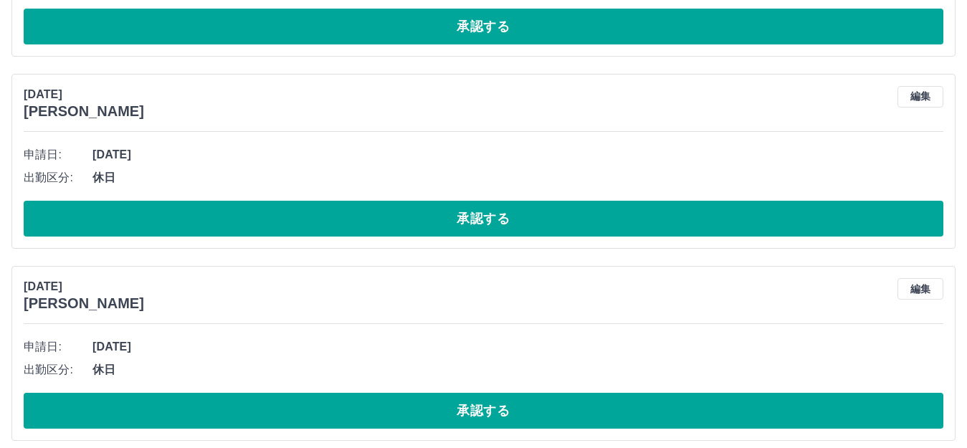
scroll to position [12957, 0]
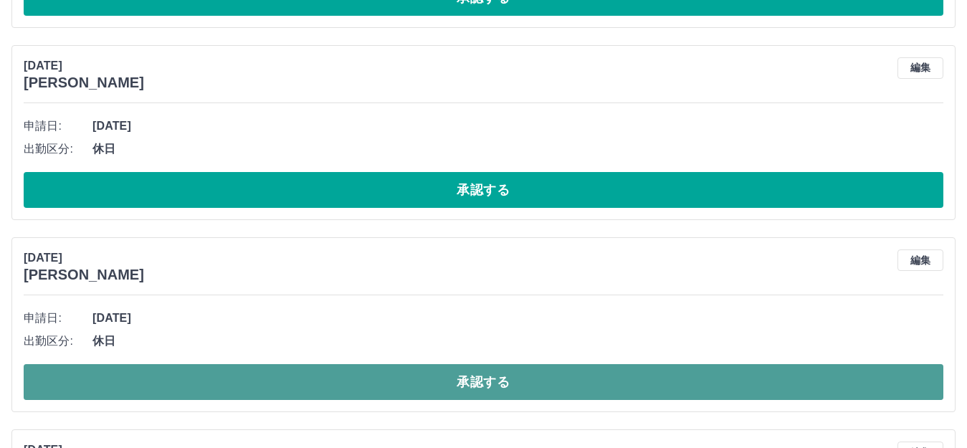
click at [255, 382] on button "承認する" at bounding box center [484, 382] width 920 height 36
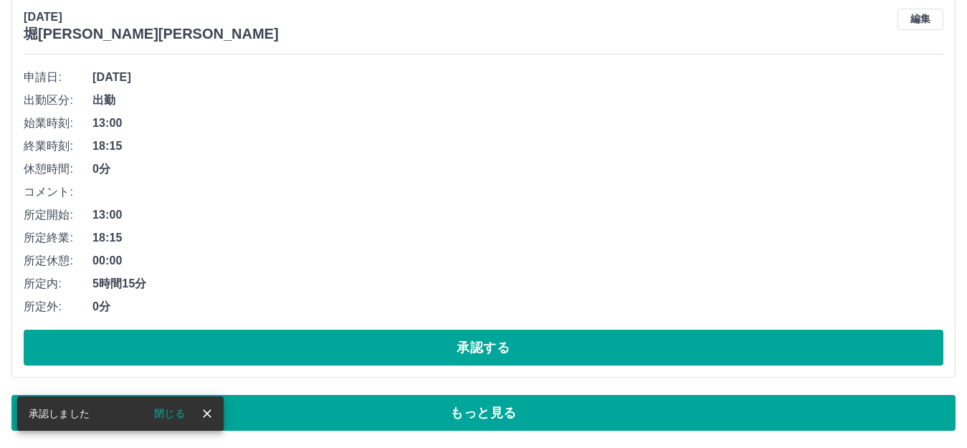
scroll to position [8510, 0]
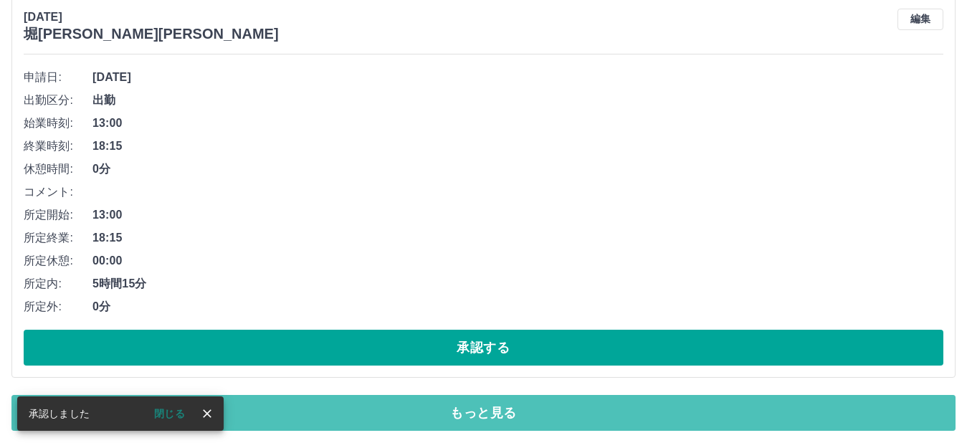
drag, startPoint x: 292, startPoint y: 417, endPoint x: 291, endPoint y: 409, distance: 8.6
click at [291, 409] on button "もっと見る" at bounding box center [483, 413] width 944 height 36
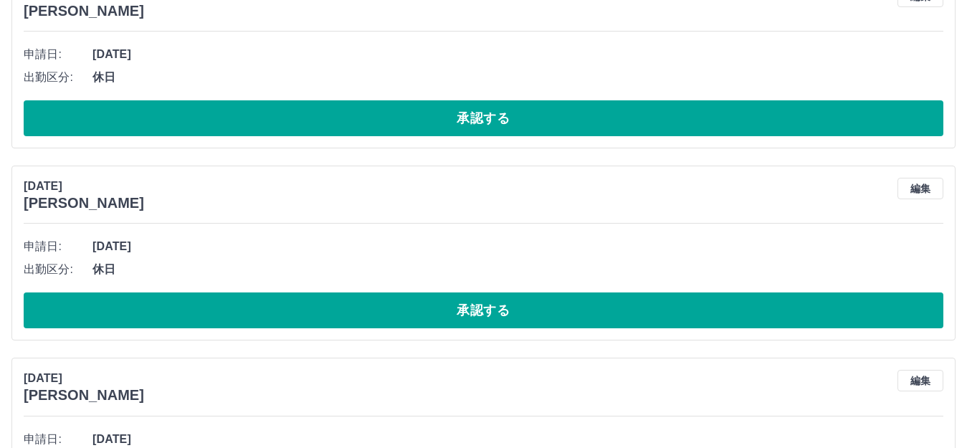
scroll to position [13387, 0]
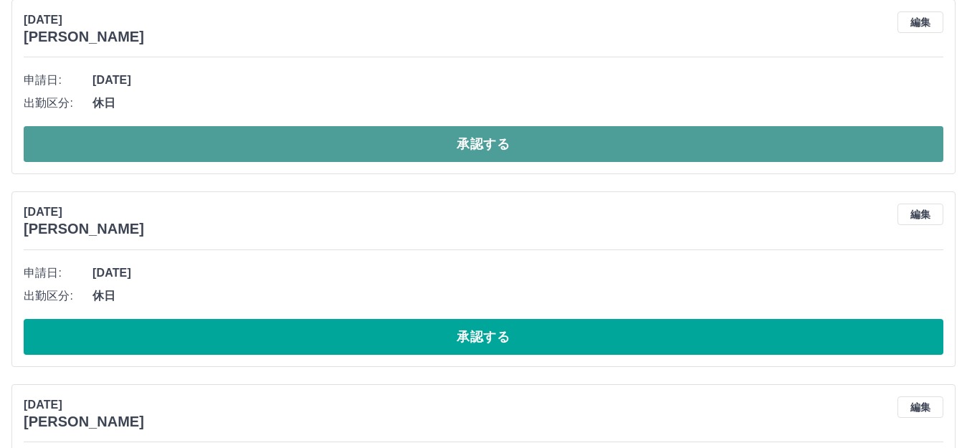
click at [268, 152] on button "承認する" at bounding box center [484, 144] width 920 height 36
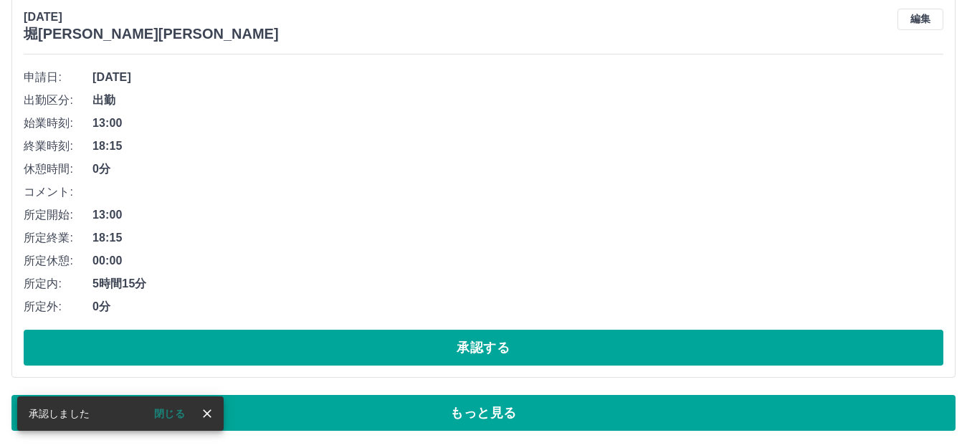
scroll to position [8510, 0]
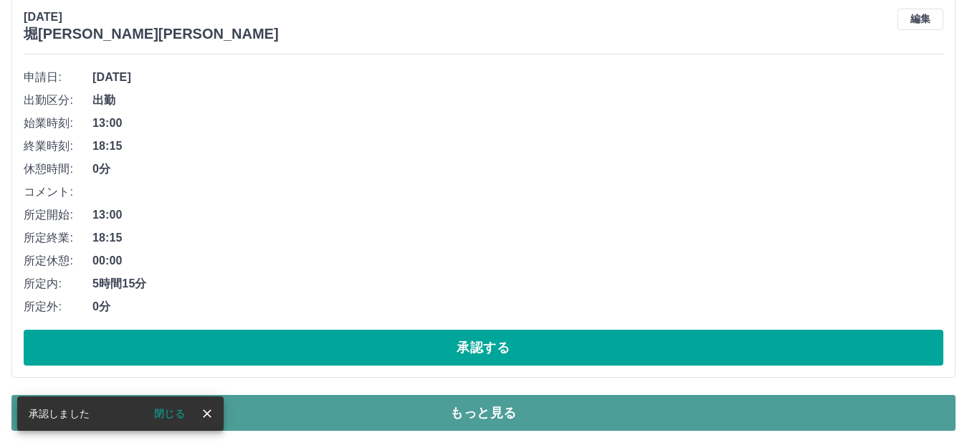
click at [364, 424] on button "もっと見る" at bounding box center [483, 413] width 944 height 36
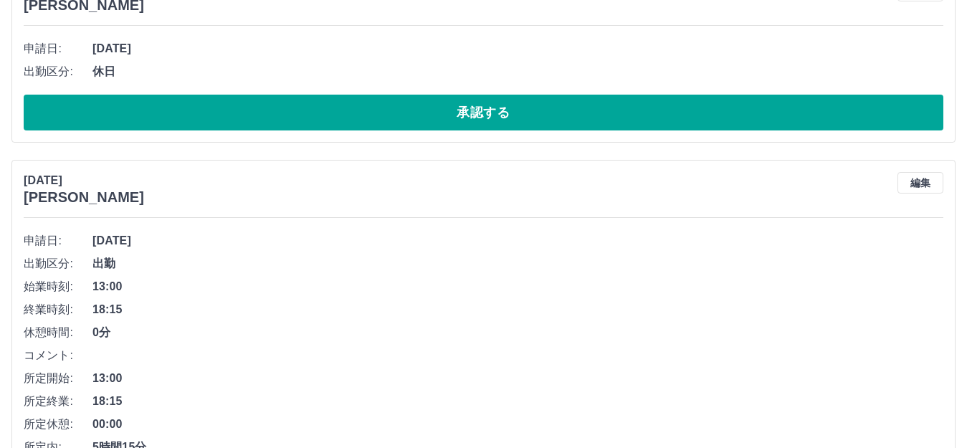
scroll to position [0, 0]
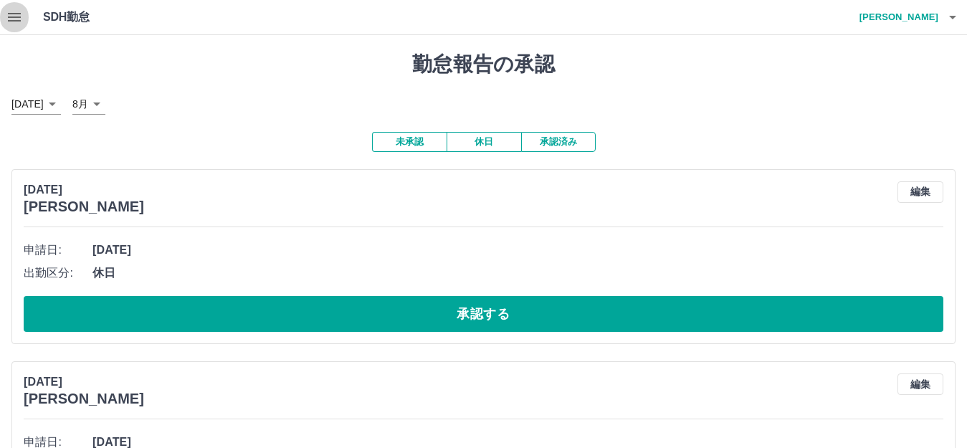
click at [14, 20] on icon "button" at bounding box center [14, 17] width 17 height 17
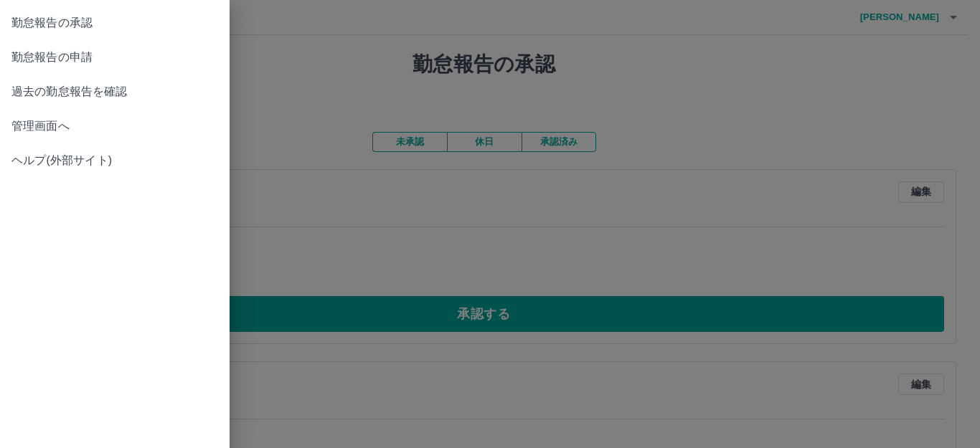
click at [55, 130] on span "管理画面へ" at bounding box center [114, 126] width 207 height 17
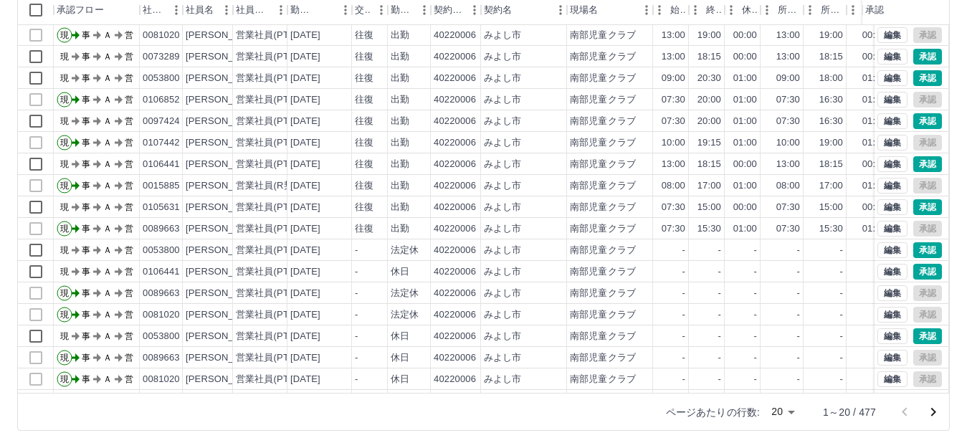
scroll to position [75, 0]
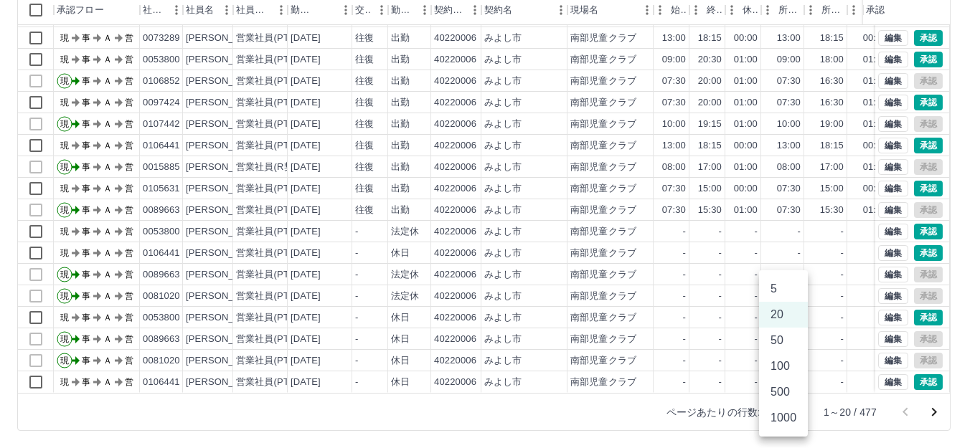
click at [792, 412] on body "SDH勤怠 [PERSON_NAME] 勤務実績承認 前月 [DATE] 次月 今月 月選択 承認モード 削除モード 一括承認 列一覧 0 フィルター 行間隔…" at bounding box center [490, 145] width 980 height 606
click at [795, 390] on li "500" at bounding box center [783, 392] width 49 height 26
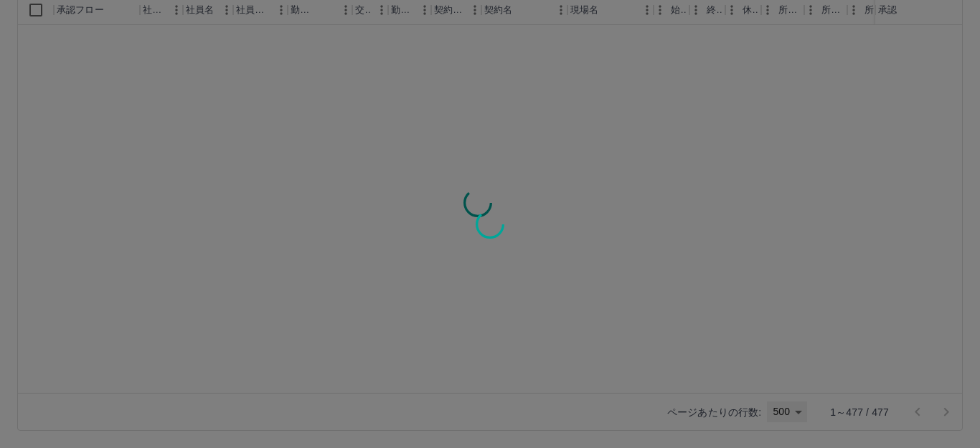
type input "***"
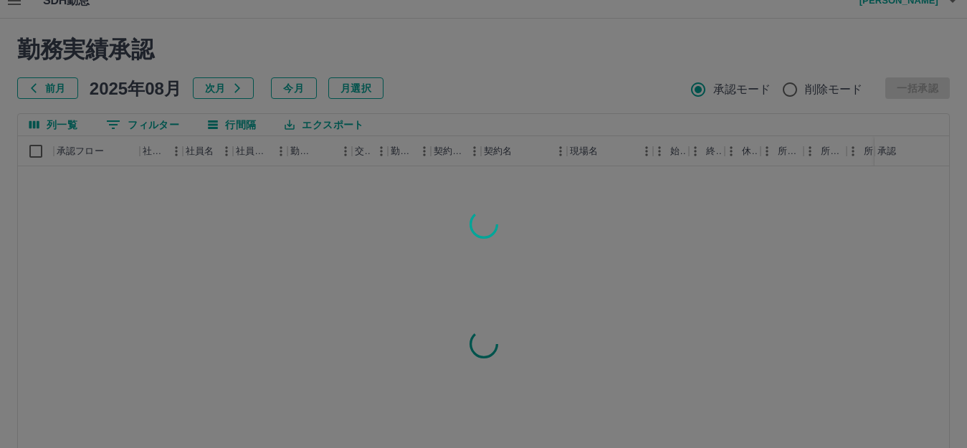
scroll to position [14, 0]
click at [141, 129] on div at bounding box center [483, 224] width 967 height 448
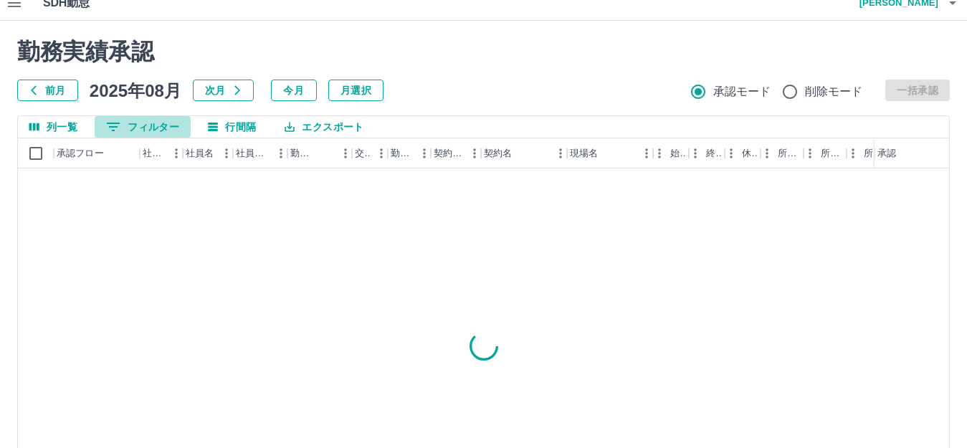
click at [143, 129] on button "0 フィルター" at bounding box center [143, 127] width 96 height 22
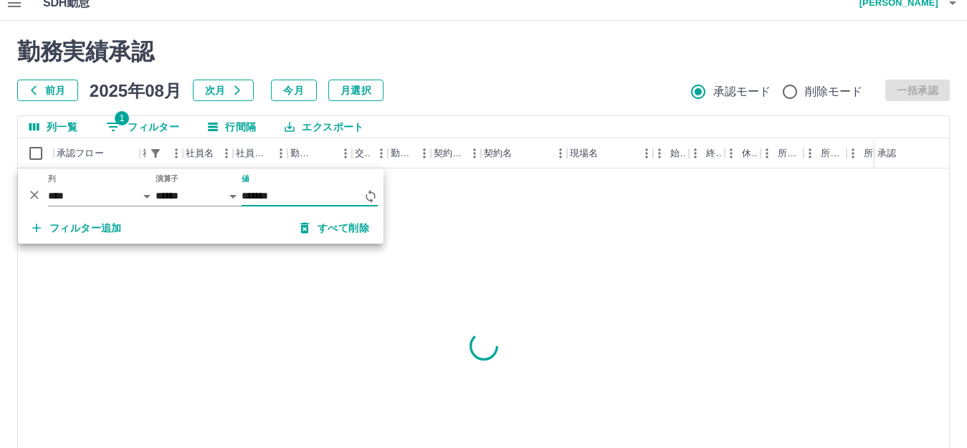
type input "*******"
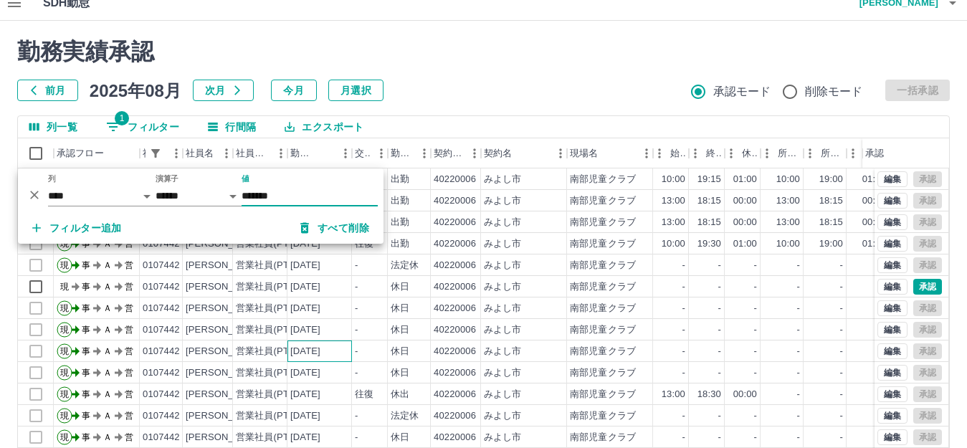
click at [318, 348] on div "[DATE]" at bounding box center [305, 352] width 30 height 14
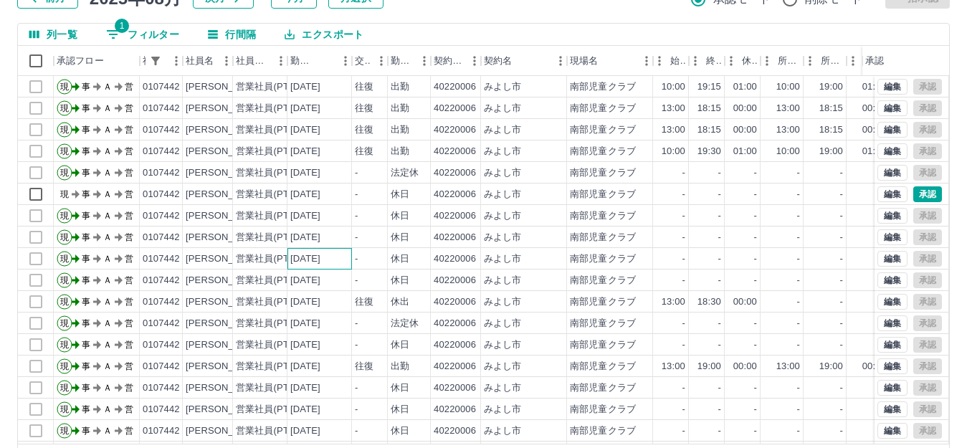
scroll to position [86, 0]
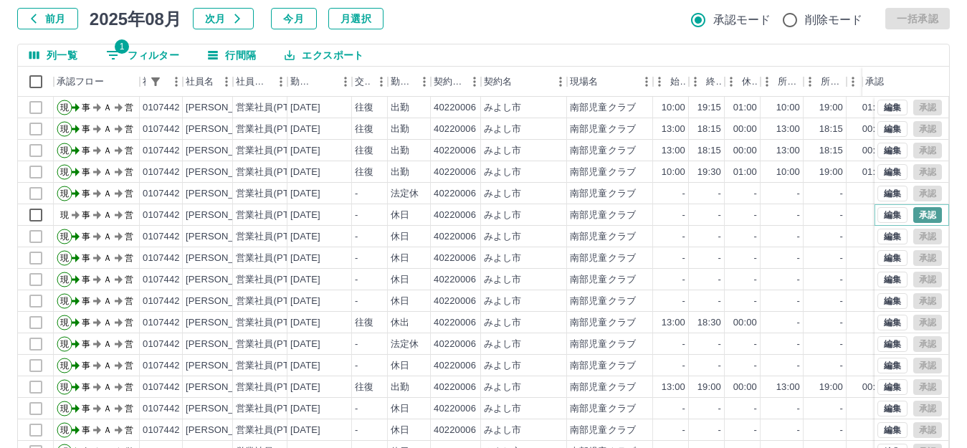
click at [921, 214] on button "承認" at bounding box center [928, 215] width 29 height 16
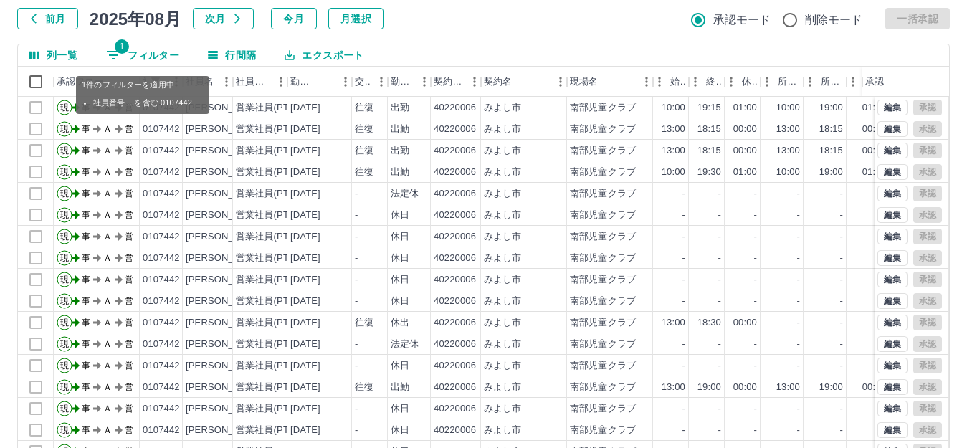
click at [128, 52] on span "1" at bounding box center [122, 46] width 14 height 14
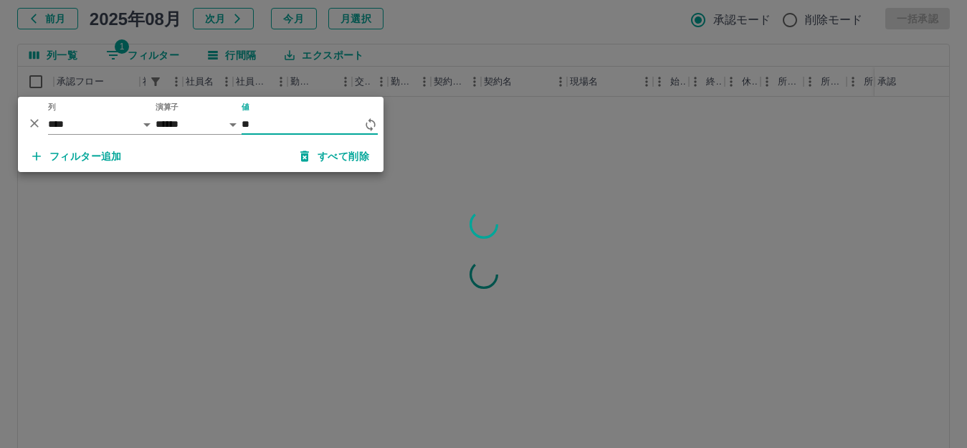
type input "*"
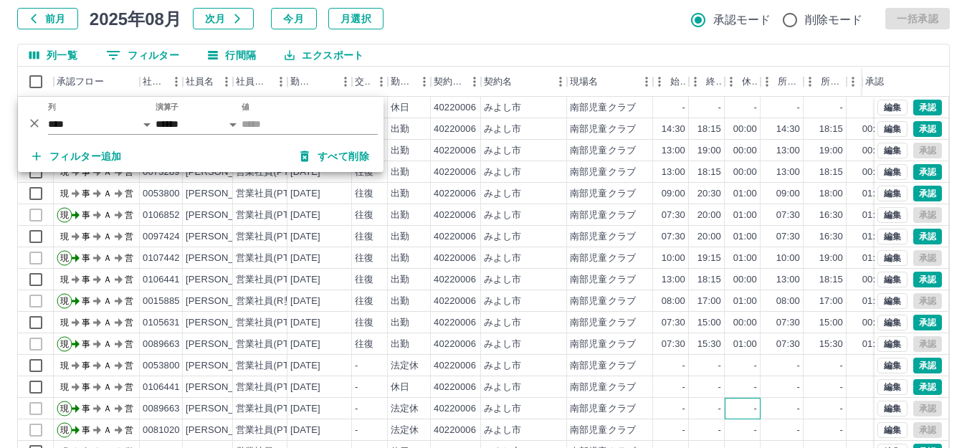
click at [733, 404] on div "-" at bounding box center [743, 409] width 36 height 22
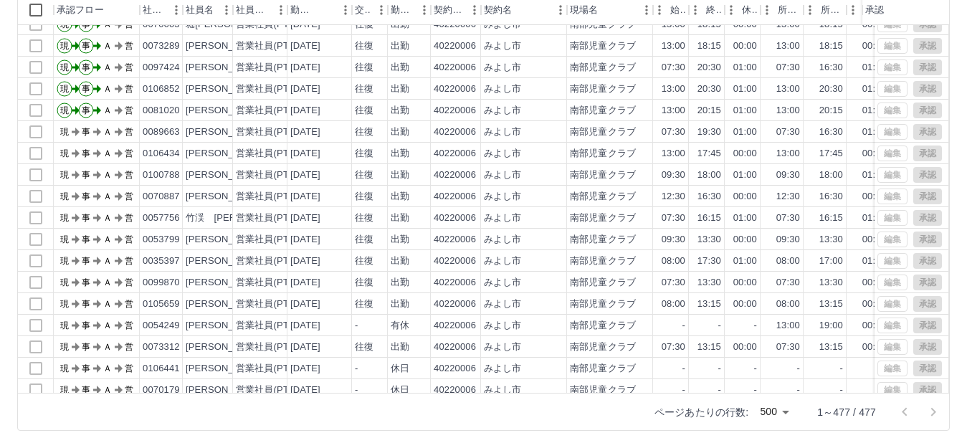
scroll to position [9907, 0]
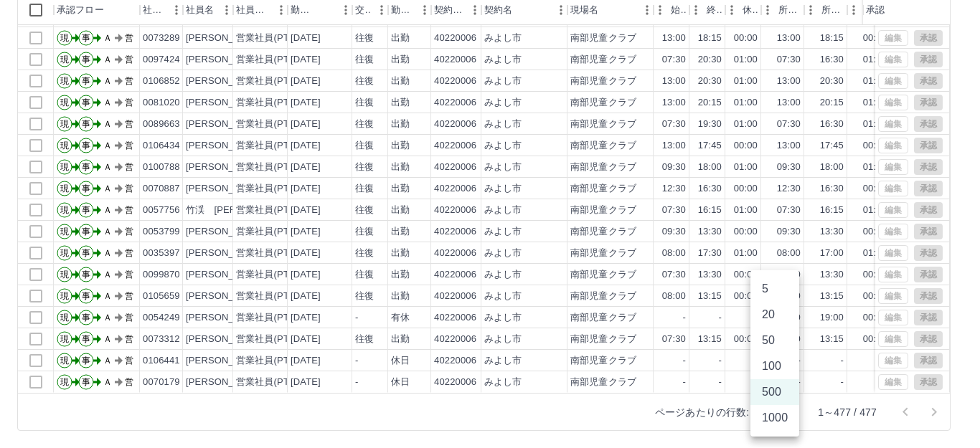
click at [788, 414] on body "SDH勤怠 [PERSON_NAME] 勤務実績承認 前月 [DATE] 次月 今月 月選択 承認モード 削除モード 一括承認 列一覧 0 フィルター 行間隔…" at bounding box center [490, 145] width 980 height 606
click at [783, 417] on li "1000" at bounding box center [774, 418] width 49 height 26
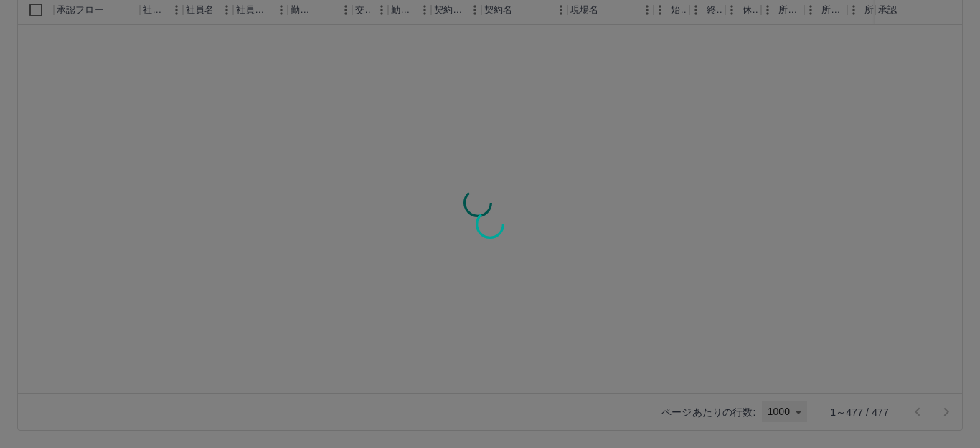
type input "****"
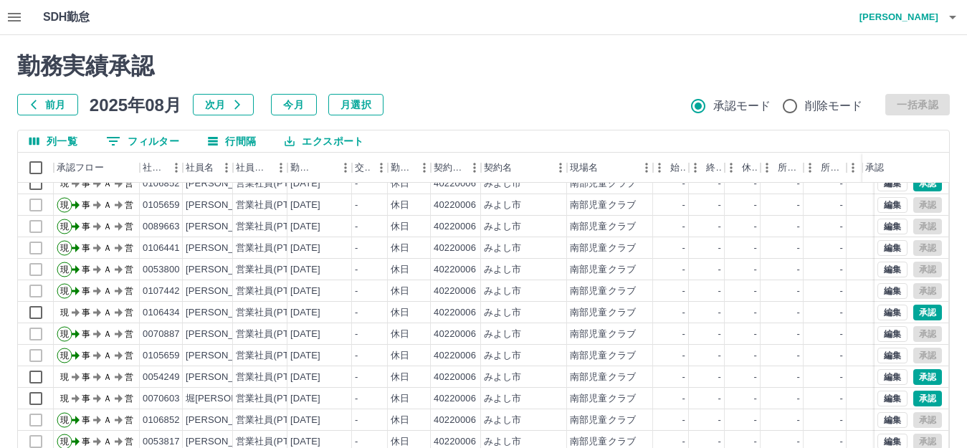
scroll to position [2879, 0]
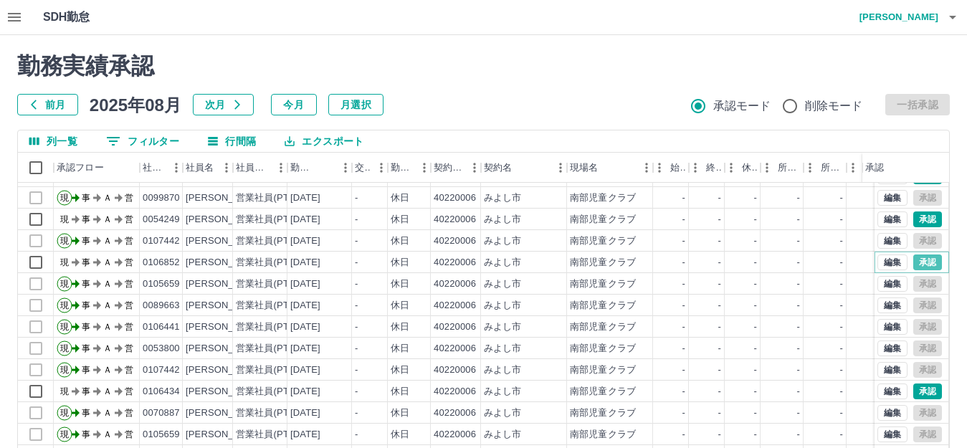
drag, startPoint x: 922, startPoint y: 265, endPoint x: 919, endPoint y: 217, distance: 47.5
click at [924, 265] on button "承認" at bounding box center [928, 263] width 29 height 16
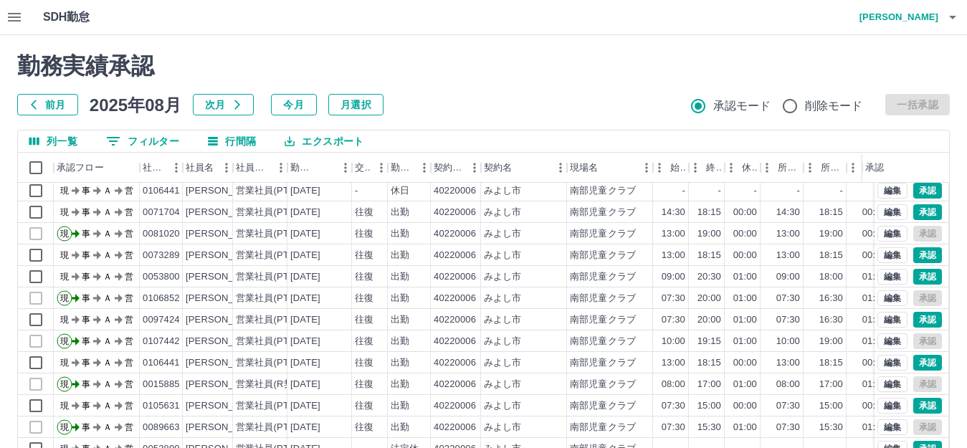
scroll to position [0, 0]
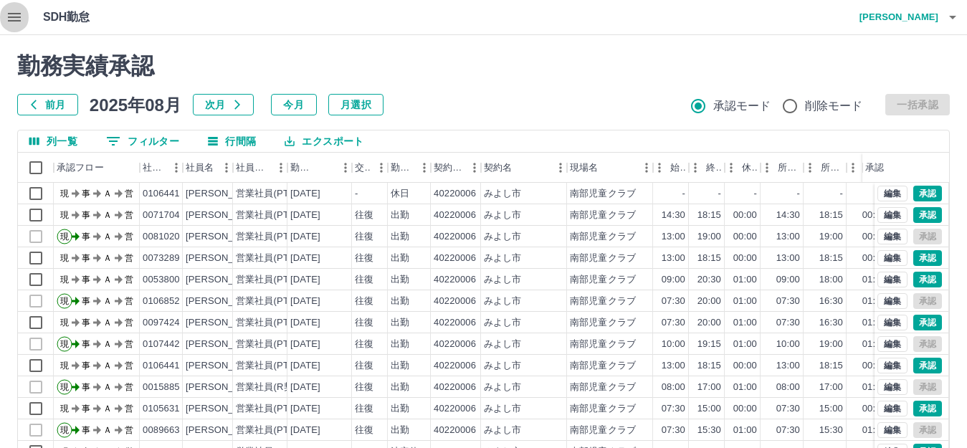
click at [19, 19] on icon "button" at bounding box center [14, 17] width 17 height 17
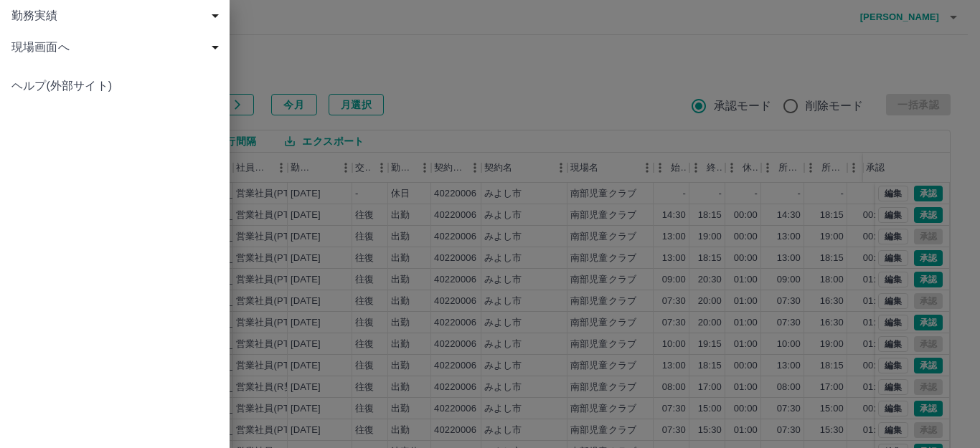
click at [47, 169] on div "勤務実績 申請一覧 削除済 現場画面へ 現場画面へ ヘルプ(外部サイト)" at bounding box center [114, 224] width 229 height 448
click at [562, 88] on div at bounding box center [490, 224] width 980 height 448
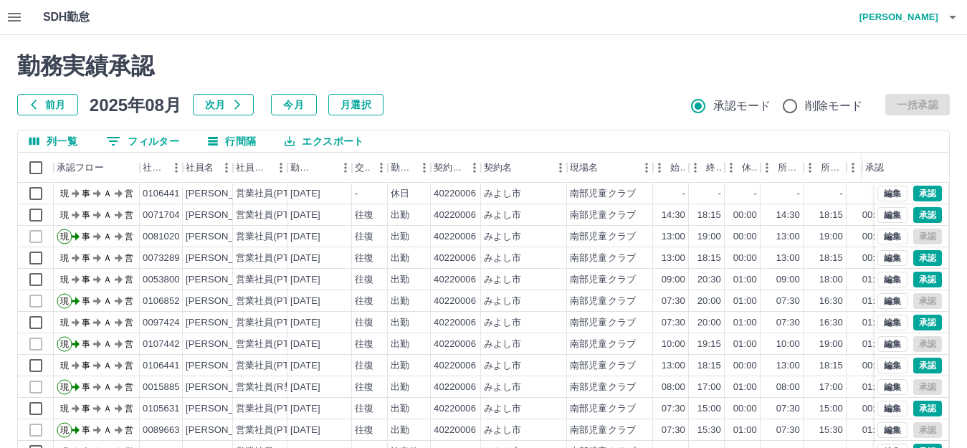
click at [129, 145] on button "0 フィルター" at bounding box center [143, 142] width 96 height 22
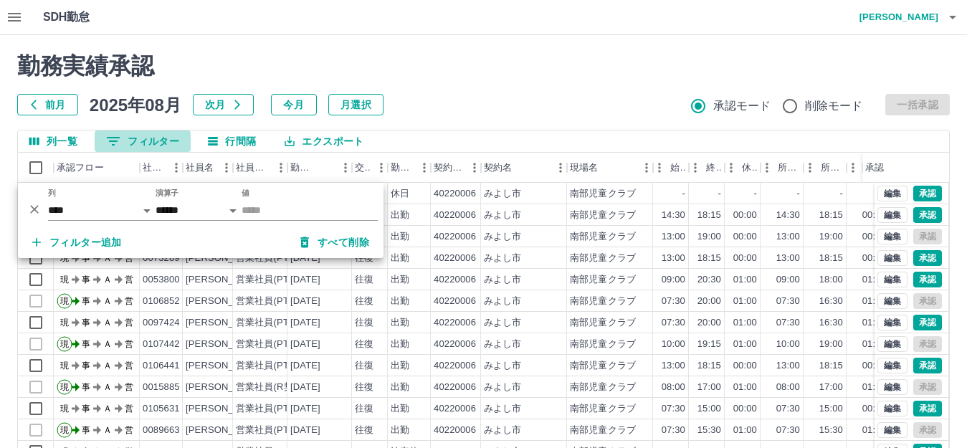
click at [118, 143] on icon "フィルター表示" at bounding box center [113, 141] width 17 height 17
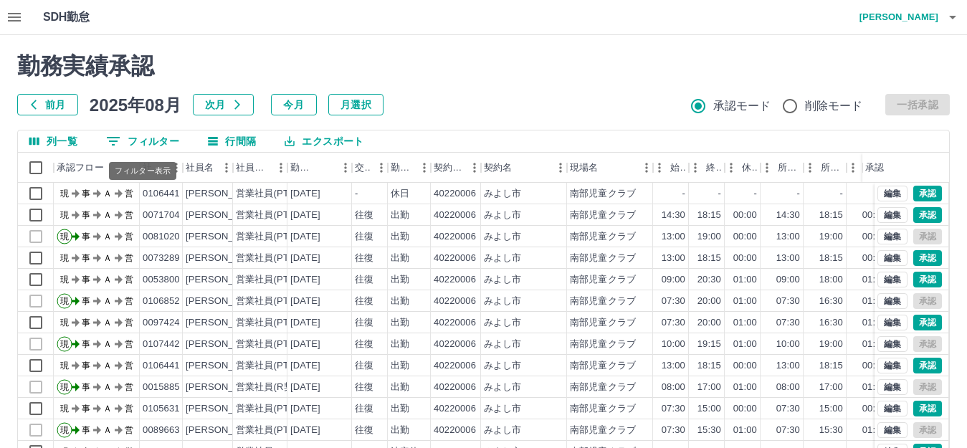
click at [132, 140] on button "0 フィルター" at bounding box center [143, 142] width 96 height 22
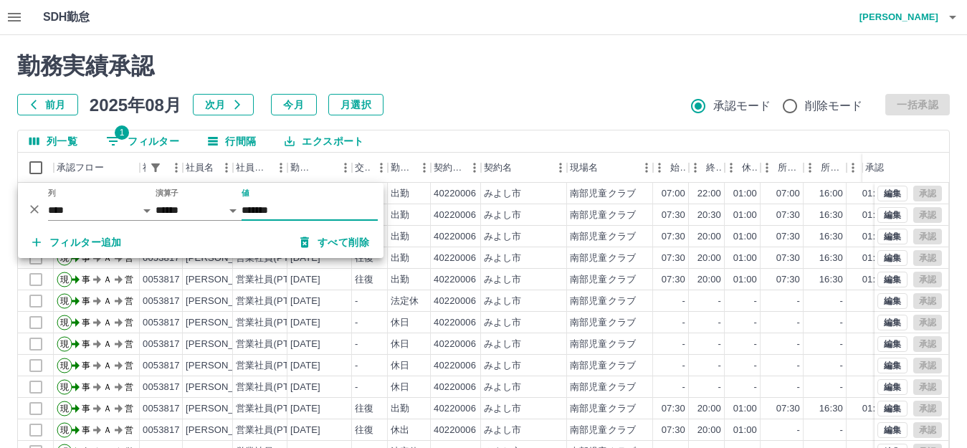
type input "*******"
click at [680, 352] on div "-" at bounding box center [671, 344] width 36 height 22
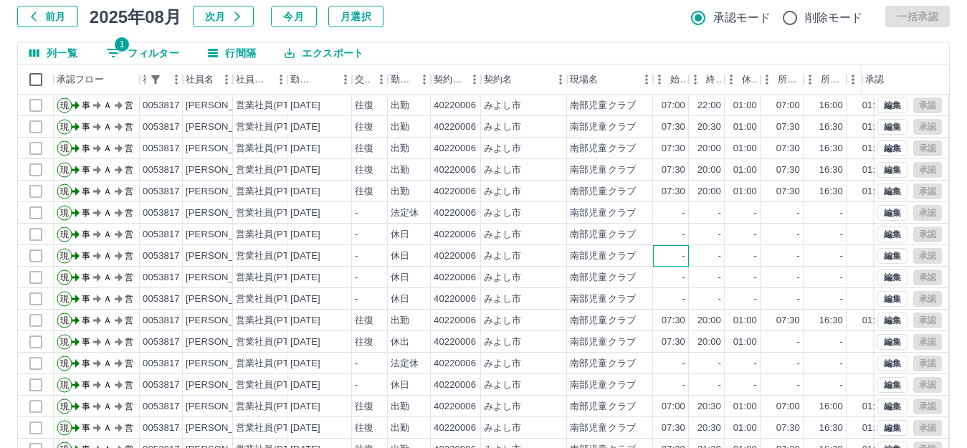
scroll to position [86, 0]
